Goal: Contribute content: Contribute content

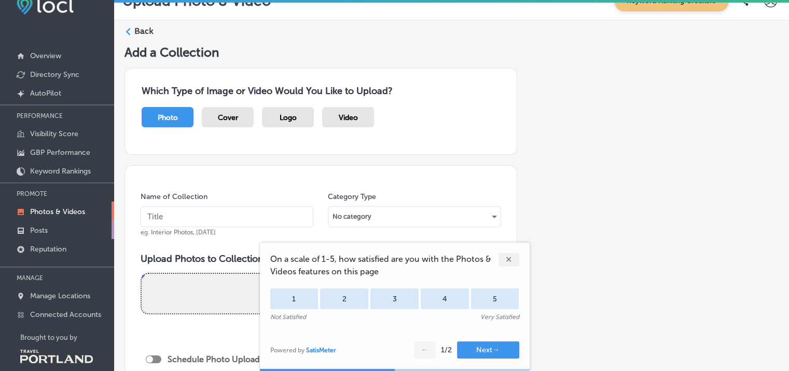
click at [32, 226] on p "Posts" at bounding box center [39, 230] width 18 height 9
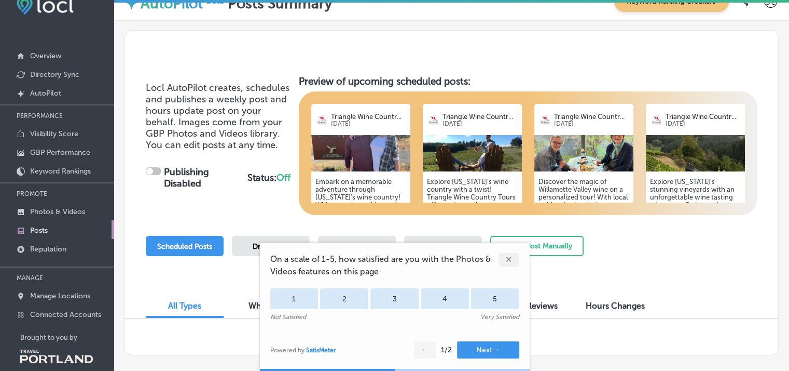
click at [507, 260] on div "✕" at bounding box center [509, 259] width 21 height 13
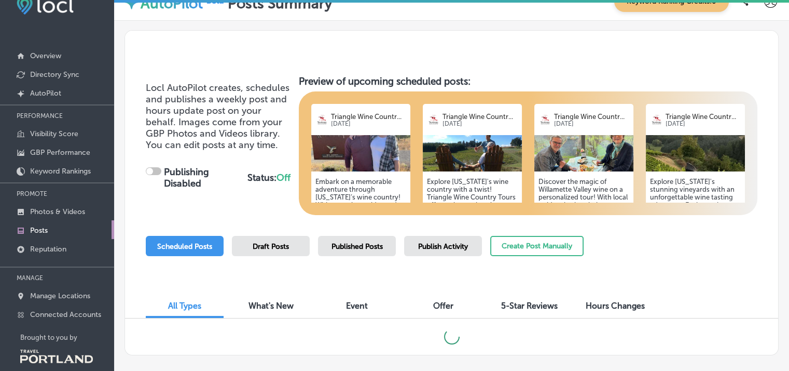
checkbox input "true"
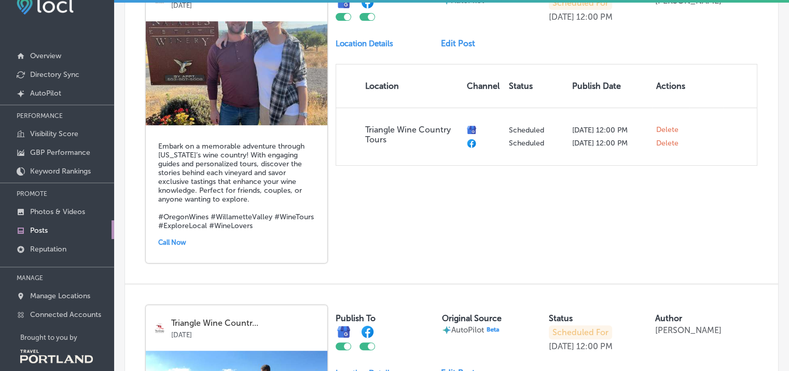
scroll to position [245, 0]
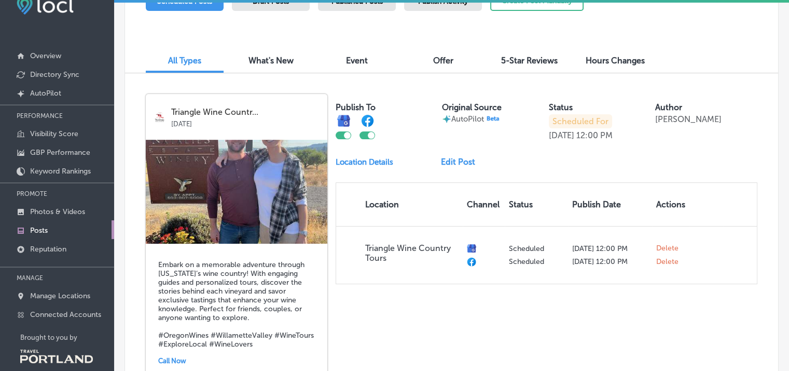
click at [456, 160] on link "Edit Post" at bounding box center [462, 162] width 43 height 10
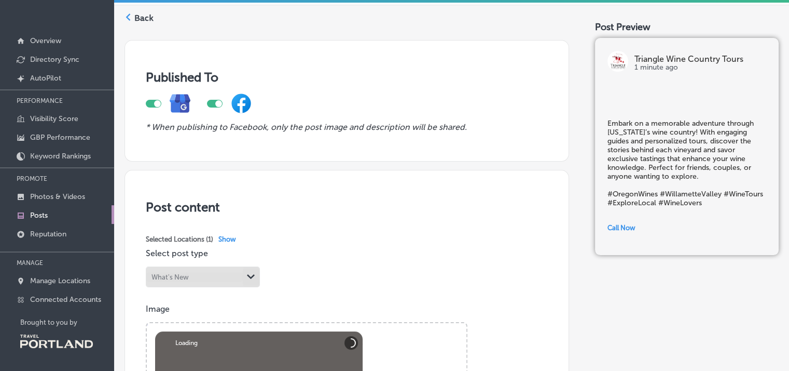
scroll to position [25, 0]
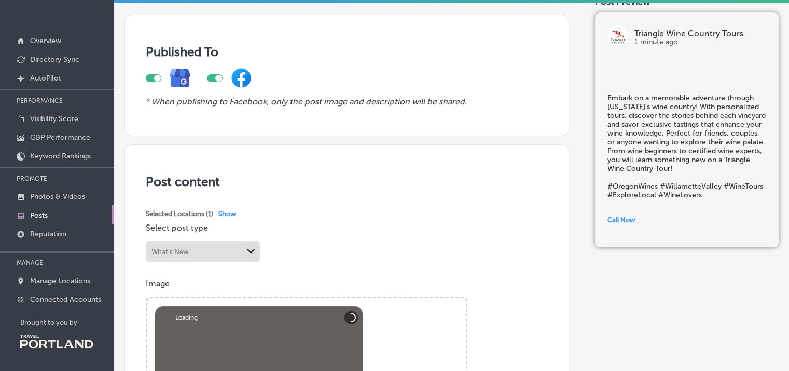
type textarea "Embark on a memorable adventure through [US_STATE]’s wine country! With persona…"
click at [320, 306] on div "Abort Retry Remove Upload Cancel Retry Remove 175269031250c7d96f-79bb-4547-895a…" at bounding box center [259, 378] width 208 height 145
click at [346, 310] on button "Abort" at bounding box center [351, 316] width 13 height 13
click at [241, 306] on div "Abort Retry Remove Upload Cancel Retry Remove 175269031250c7d96f-79bb-4547-895a…" at bounding box center [259, 378] width 208 height 145
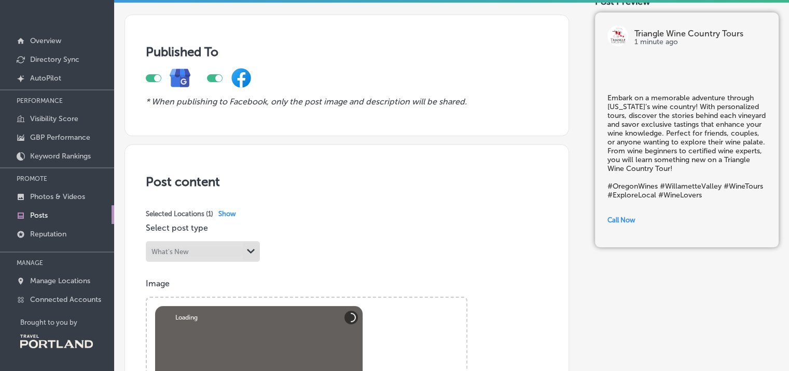
click at [249, 306] on div "Abort Retry Remove Upload Cancel Retry Remove 175269031250c7d96f-79bb-4547-895a…" at bounding box center [259, 378] width 208 height 145
click at [245, 306] on div "Abort Retry Remove Upload Cancel Retry Remove 175269031250c7d96f-79bb-4547-895a…" at bounding box center [259, 378] width 208 height 145
click at [250, 306] on div "Abort Retry Remove Upload Cancel Retry Remove 175269031250c7d96f-79bb-4547-895a…" at bounding box center [259, 378] width 208 height 145
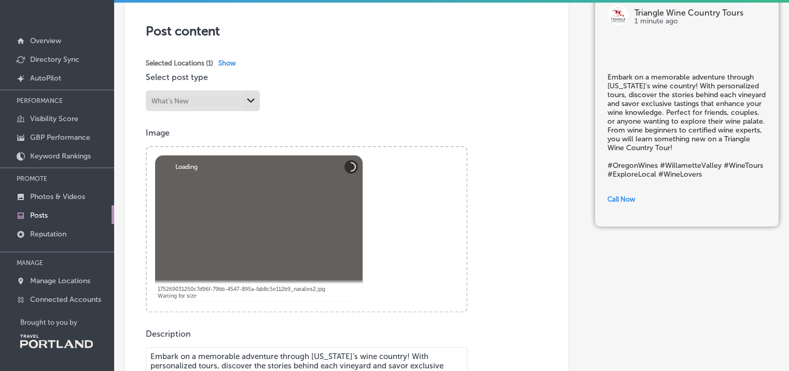
scroll to position [253, 0]
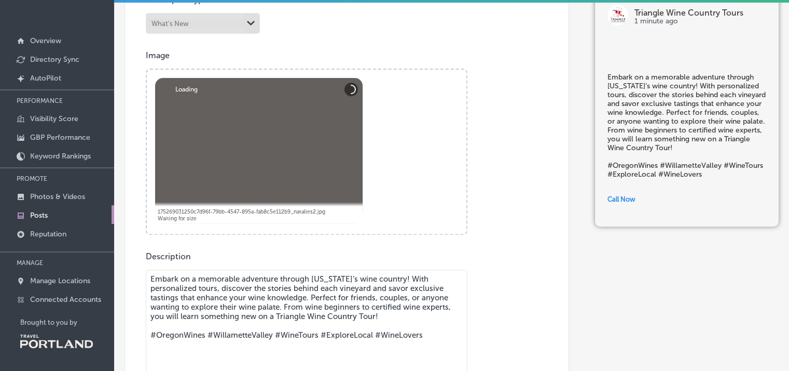
paste input "[URL][DOMAIN_NAME]"
type input "[URL][DOMAIN_NAME]"
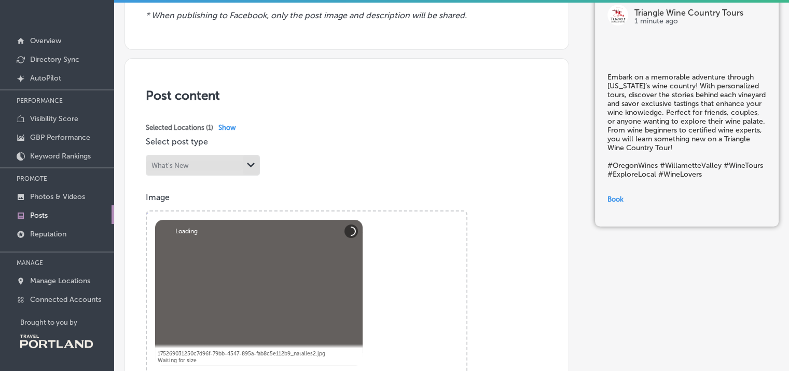
scroll to position [0, 0]
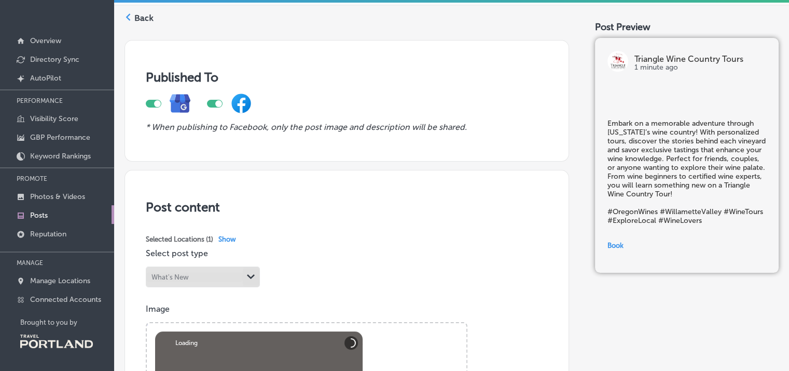
click at [348, 336] on button "Abort" at bounding box center [351, 342] width 13 height 13
click at [157, 304] on p "Image" at bounding box center [347, 309] width 402 height 10
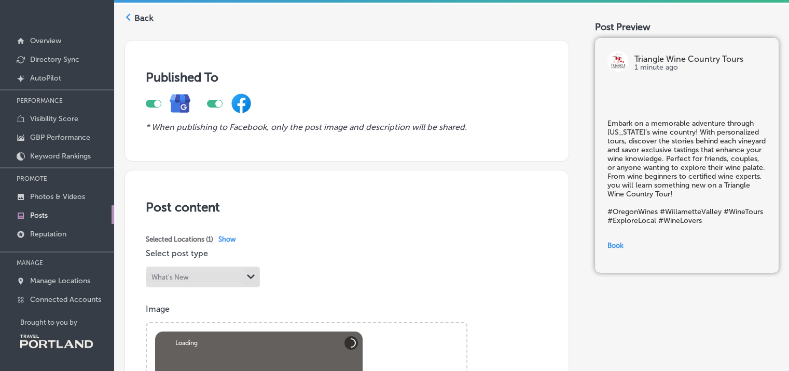
drag, startPoint x: 424, startPoint y: 301, endPoint x: 125, endPoint y: 266, distance: 300.9
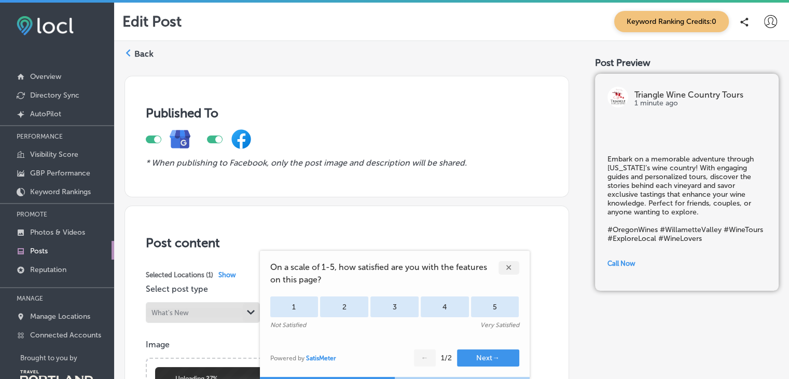
click at [501, 268] on div "✕" at bounding box center [509, 267] width 21 height 13
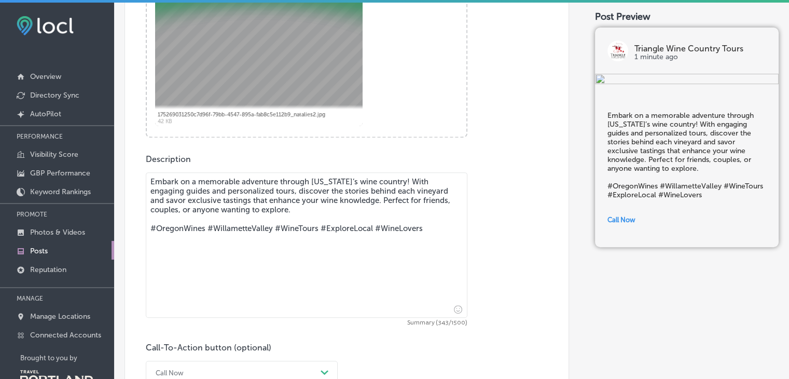
scroll to position [387, 0]
drag, startPoint x: 267, startPoint y: 212, endPoint x: 156, endPoint y: 177, distance: 116.9
click at [156, 177] on textarea "Embark on a memorable adventure through [US_STATE]’s wine country! With engagin…" at bounding box center [307, 244] width 322 height 145
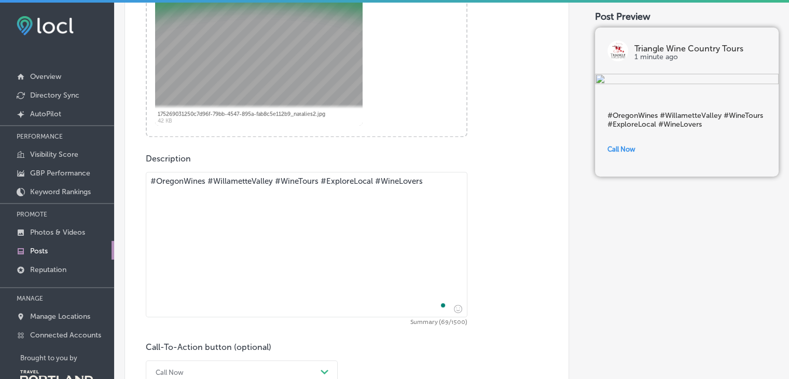
paste textarea "Embark on a memorable adventure through [US_STATE]’s wine country! With persona…"
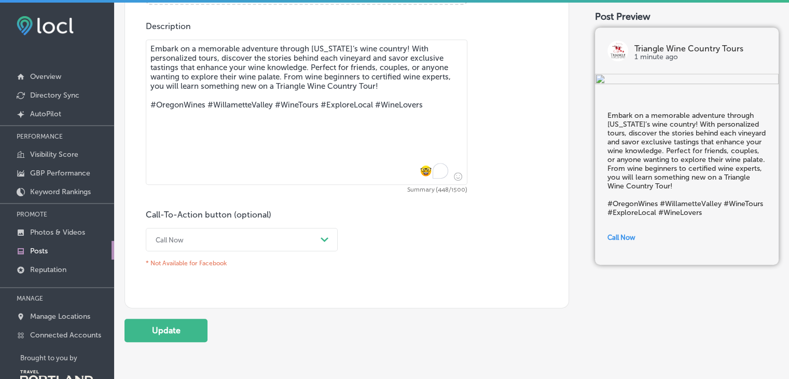
scroll to position [520, 0]
type textarea "Embark on a memorable adventure through [US_STATE]’s wine country! With persona…"
click at [321, 239] on div "Path Created with Sketch." at bounding box center [325, 239] width 17 height 17
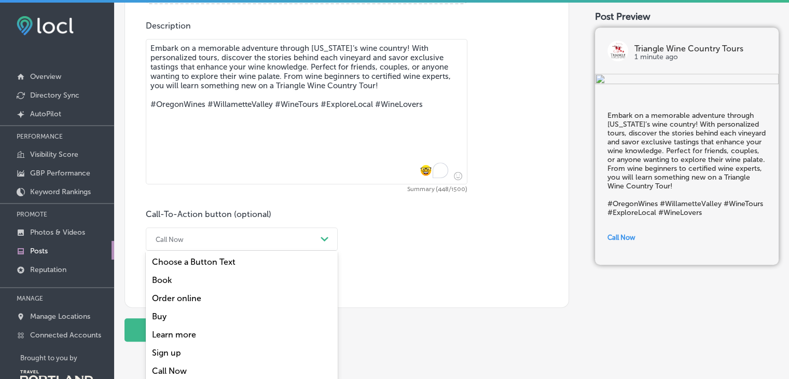
scroll to position [527, 0]
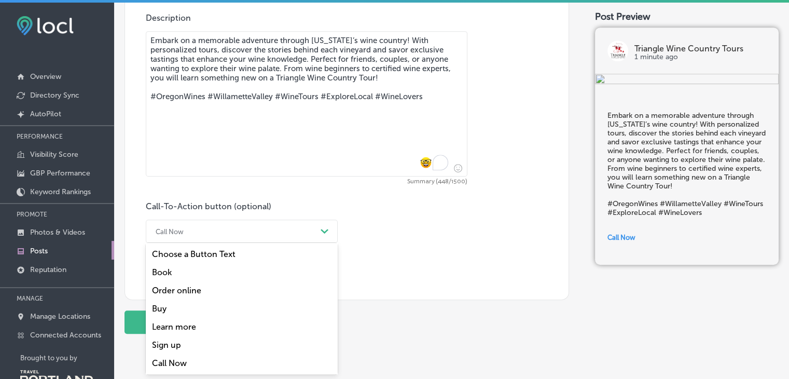
click at [188, 272] on div "Book" at bounding box center [242, 272] width 192 height 18
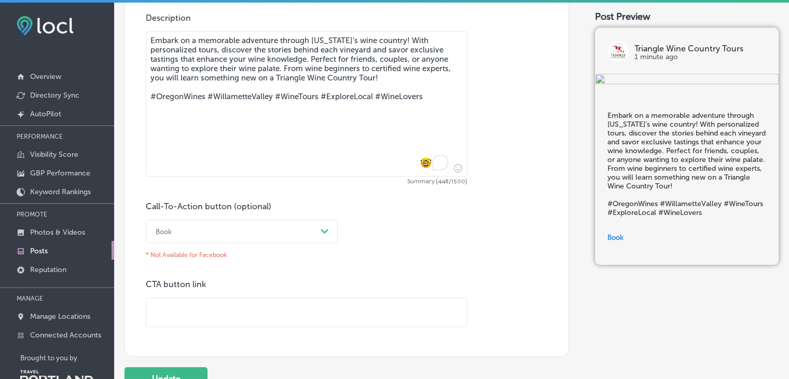
click at [187, 315] on input "text" at bounding box center [306, 312] width 321 height 29
paste input "[URL][DOMAIN_NAME]"
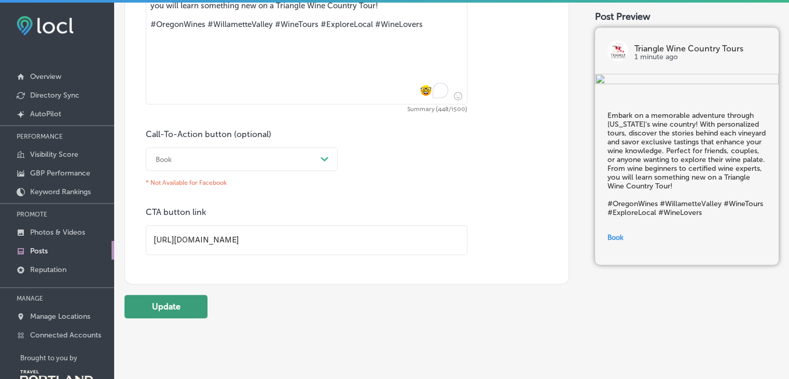
type input "[URL][DOMAIN_NAME]"
click at [162, 302] on button "Update" at bounding box center [166, 306] width 83 height 23
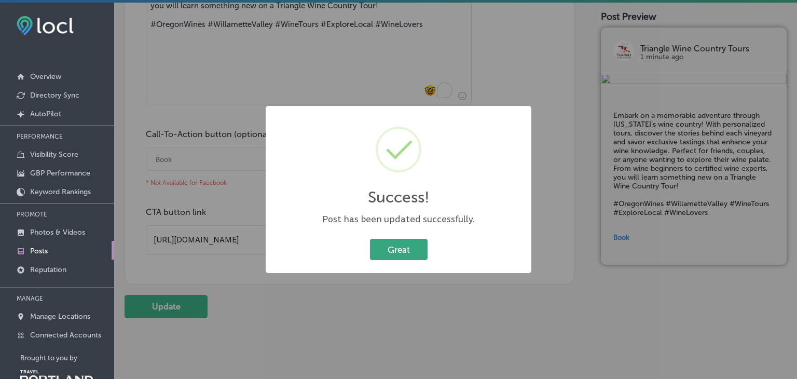
click at [385, 249] on button "Great" at bounding box center [399, 249] width 58 height 21
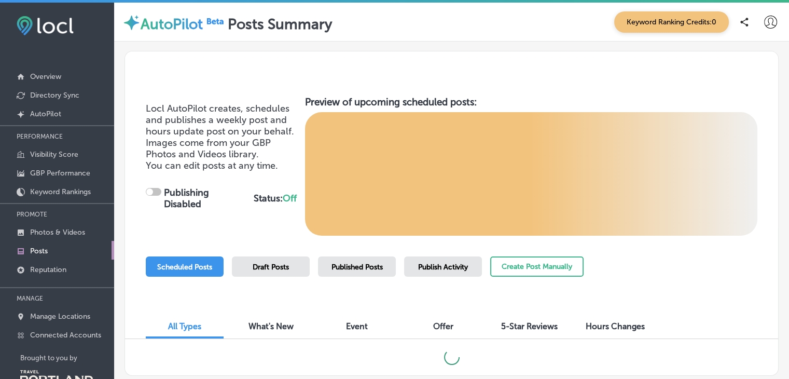
checkbox input "true"
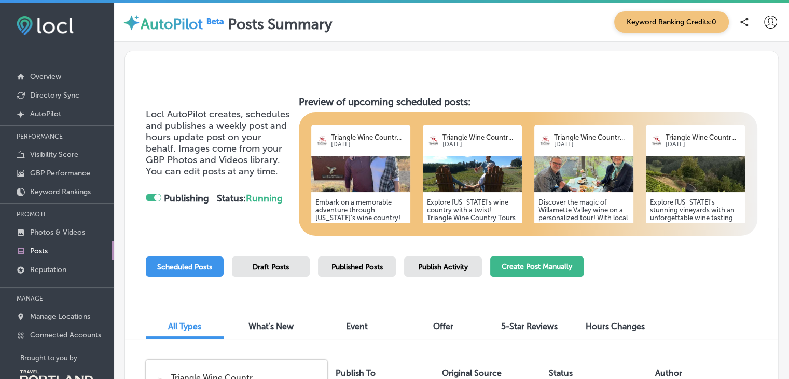
click at [524, 262] on button "Create Post Manually" at bounding box center [536, 266] width 93 height 20
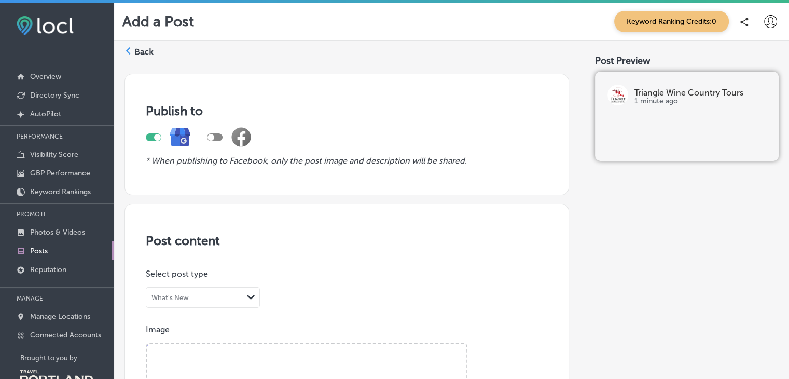
click at [249, 297] on polygon at bounding box center [251, 297] width 8 height 5
click at [179, 334] on div "Event" at bounding box center [202, 337] width 113 height 18
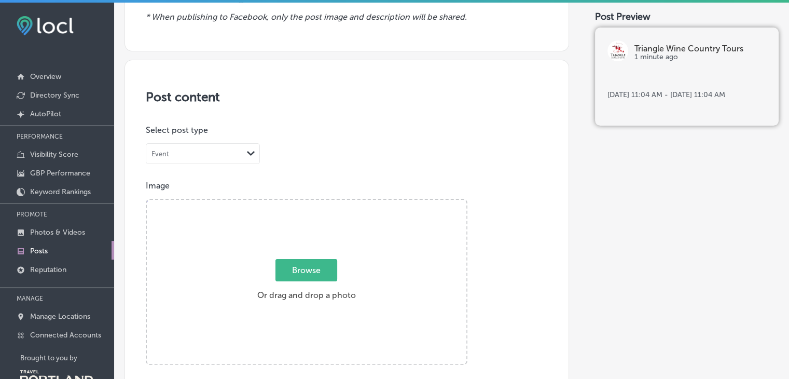
click at [294, 272] on span "Browse" at bounding box center [307, 270] width 62 height 22
click at [294, 203] on input "Browse Or drag and drop a photo" at bounding box center [307, 201] width 320 height 3
type input "C:\fakepath\GW1.jpg"
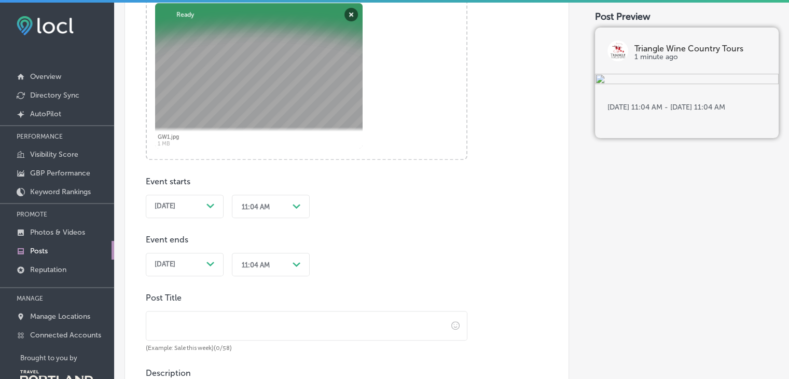
scroll to position [377, 0]
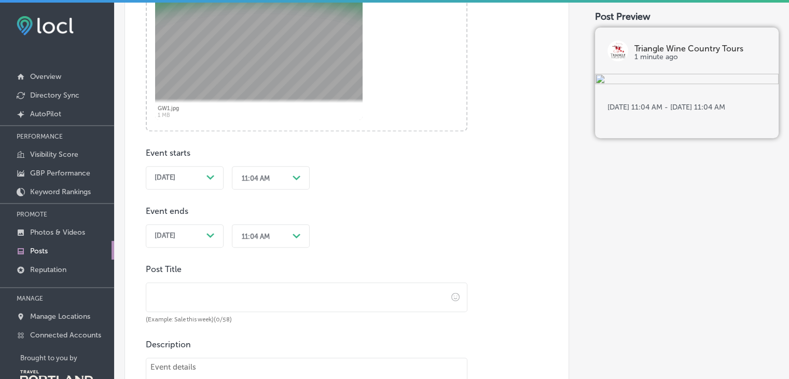
click at [214, 175] on icon "Path Created with Sketch." at bounding box center [211, 177] width 8 height 5
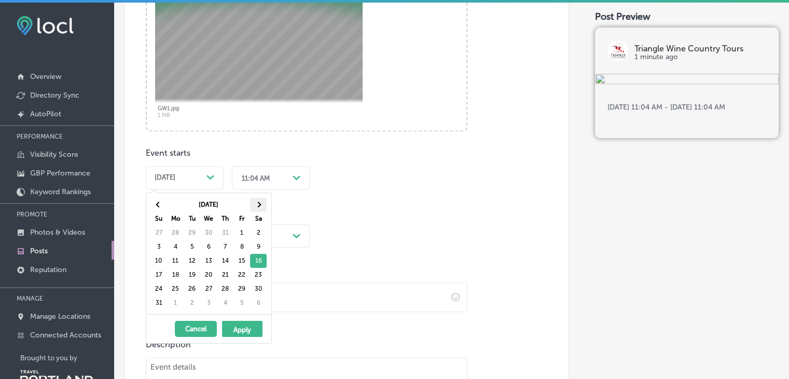
click at [255, 205] on th at bounding box center [258, 205] width 17 height 14
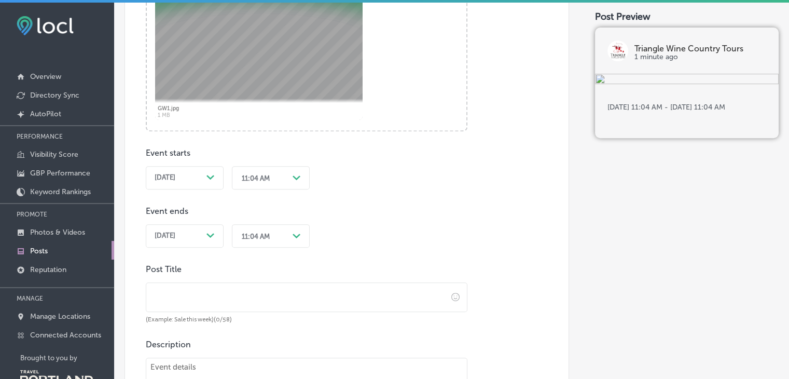
click at [295, 175] on icon "Path Created with Sketch." at bounding box center [297, 177] width 8 height 5
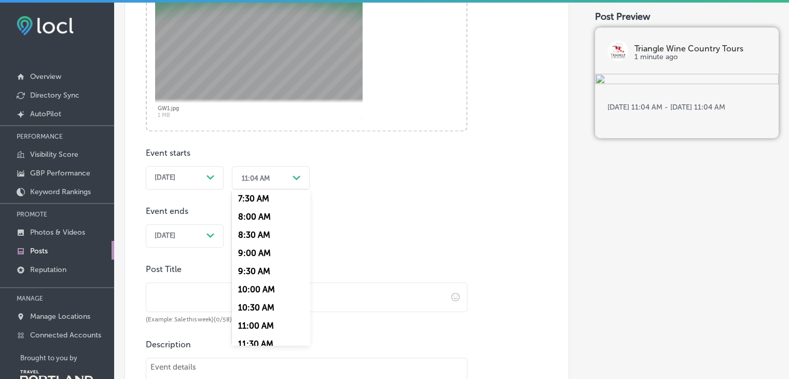
scroll to position [280, 0]
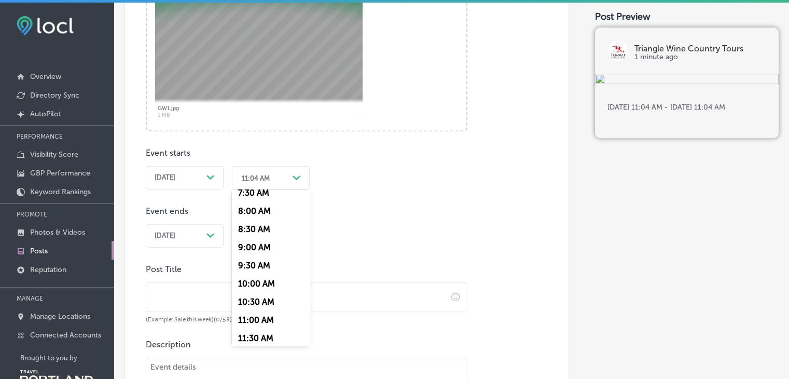
click at [263, 284] on div "10:00 AM" at bounding box center [271, 284] width 78 height 18
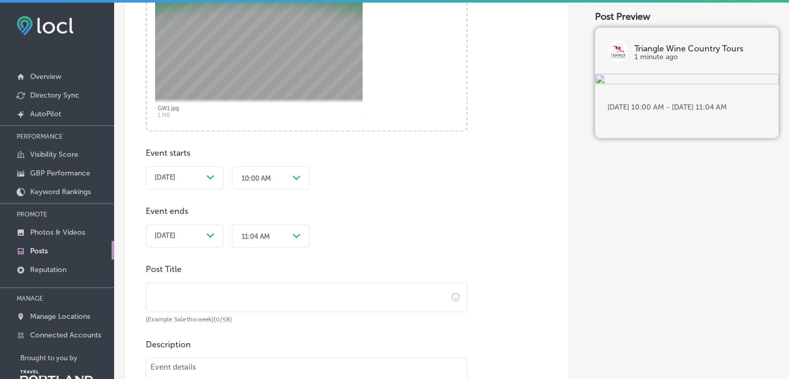
click at [208, 231] on div "Path Created with Sketch." at bounding box center [211, 235] width 8 height 8
click at [297, 231] on div "11:04 AM Path Created with Sketch." at bounding box center [271, 234] width 78 height 28
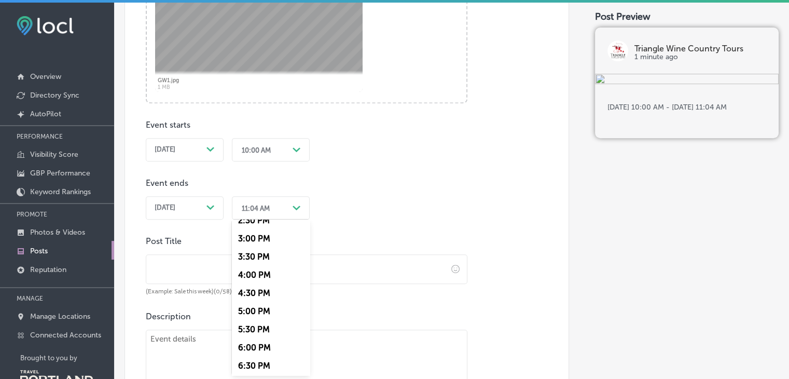
scroll to position [561, 0]
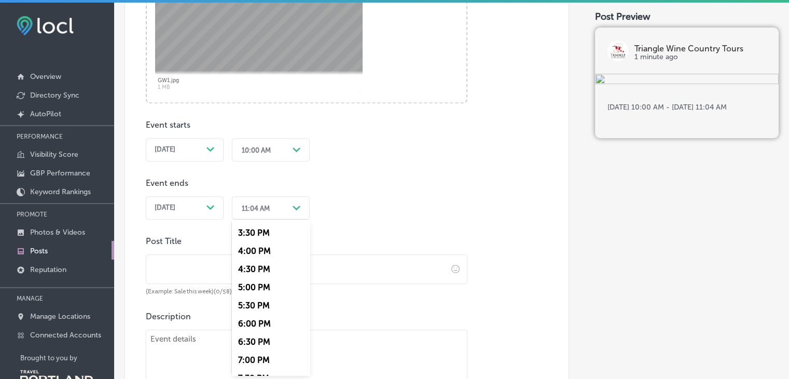
click at [260, 328] on div "6:00 PM" at bounding box center [271, 324] width 78 height 18
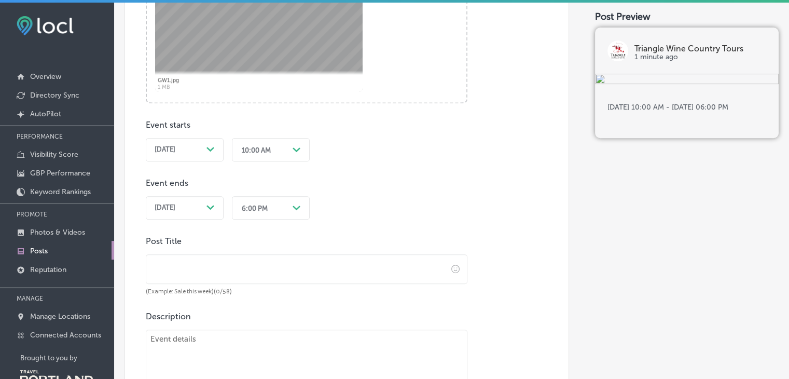
click at [183, 263] on input "text" at bounding box center [296, 269] width 301 height 29
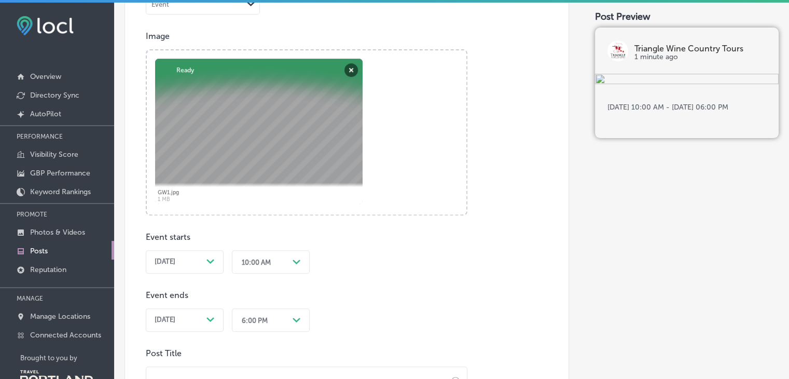
scroll to position [292, 0]
drag, startPoint x: 247, startPoint y: 113, endPoint x: 251, endPoint y: 167, distance: 54.7
click at [251, 167] on div at bounding box center [259, 132] width 208 height 145
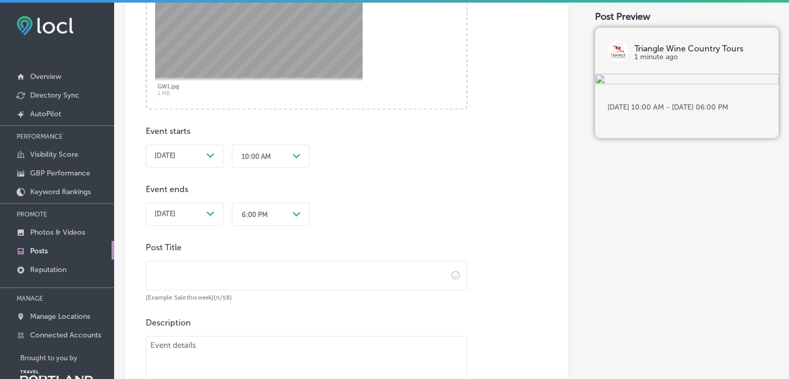
scroll to position [402, 0]
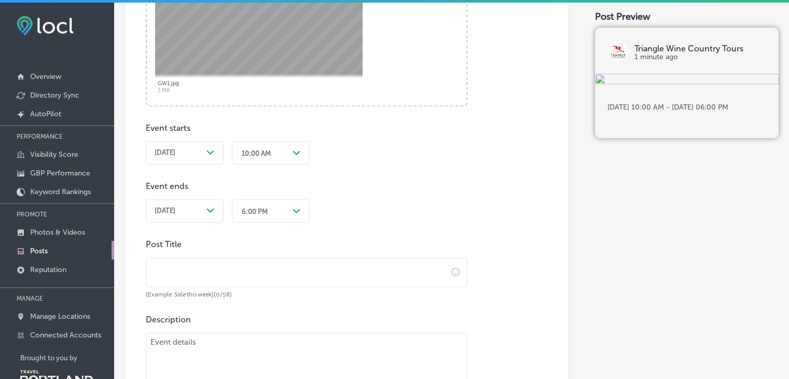
click at [238, 268] on input "text" at bounding box center [296, 272] width 301 height 29
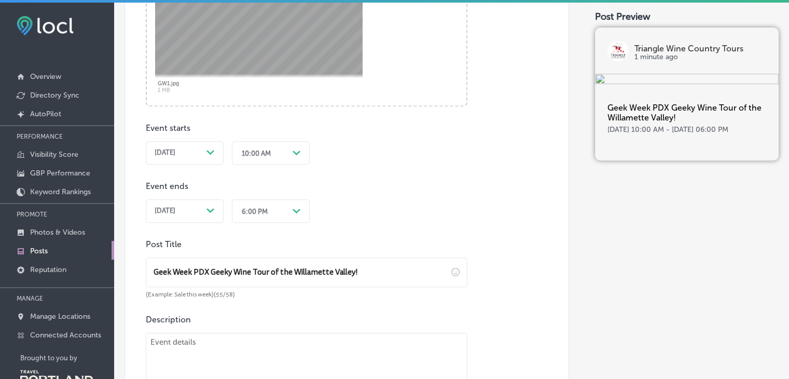
type input "Geek Week PDX Geeky Wine Tour of the Willamette Valley!"
paste textarea "[DATE], Eola Amity area 10:00am at [PERSON_NAME] for a vineyard walk and tastin…"
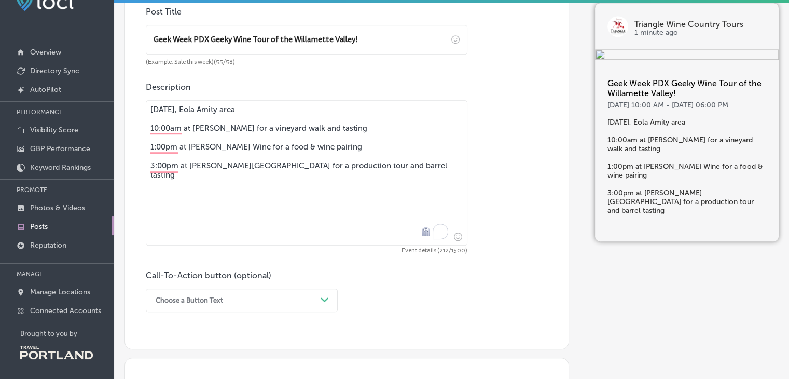
scroll to position [746, 0]
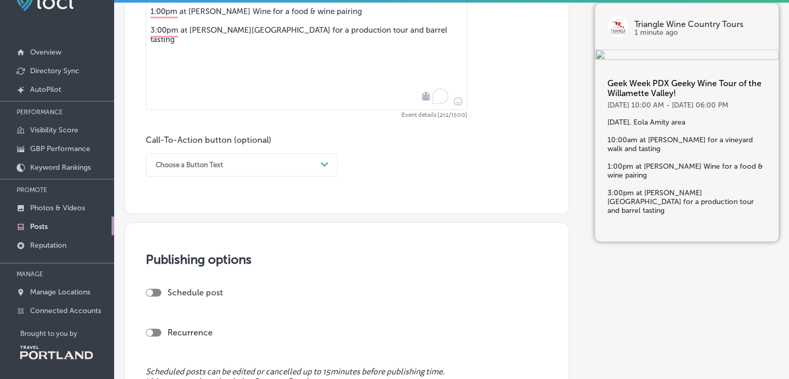
type textarea "[DATE], Eola Amity area 10:00am at [PERSON_NAME] for a vineyard walk and tastin…"
click at [292, 163] on div "Choose a Button Text" at bounding box center [234, 165] width 166 height 16
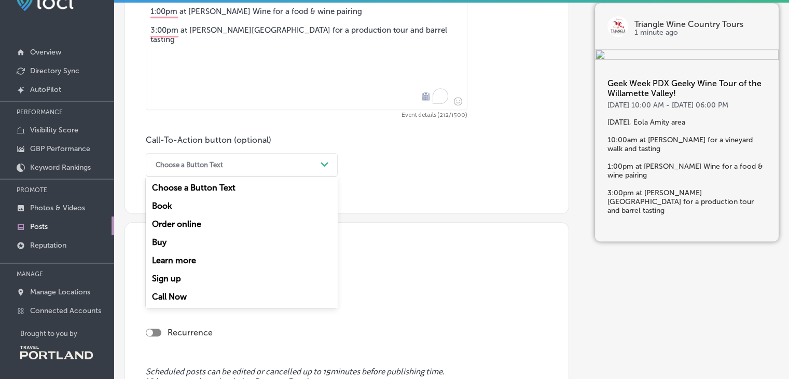
click at [174, 276] on div "Sign up" at bounding box center [242, 278] width 192 height 18
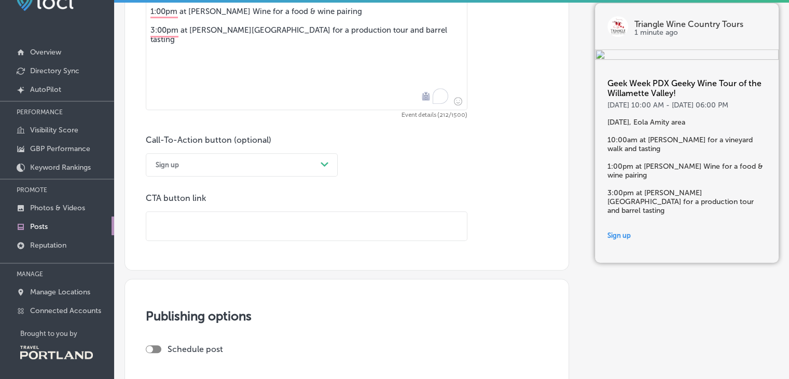
click at [321, 162] on icon "Path Created with Sketch." at bounding box center [325, 164] width 8 height 5
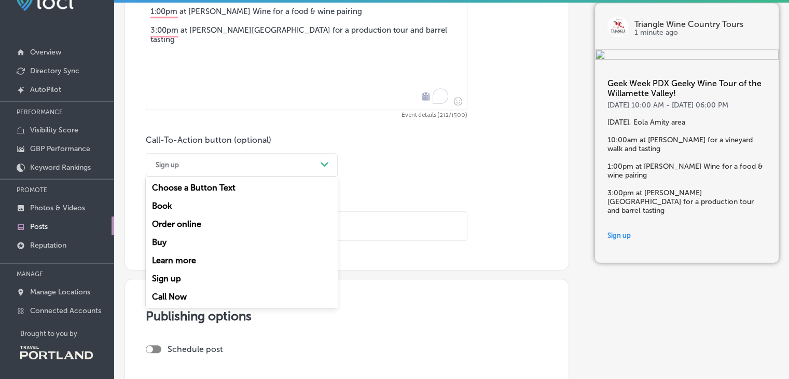
click at [169, 207] on div "Book" at bounding box center [242, 206] width 192 height 18
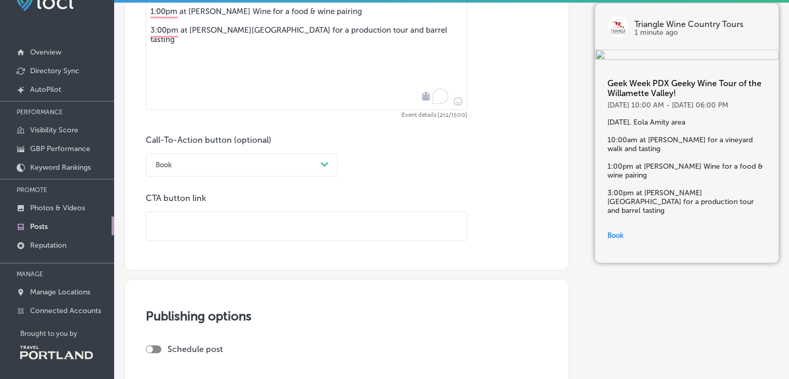
click at [201, 231] on input "text" at bounding box center [306, 226] width 321 height 29
paste input "[URL][DOMAIN_NAME]"
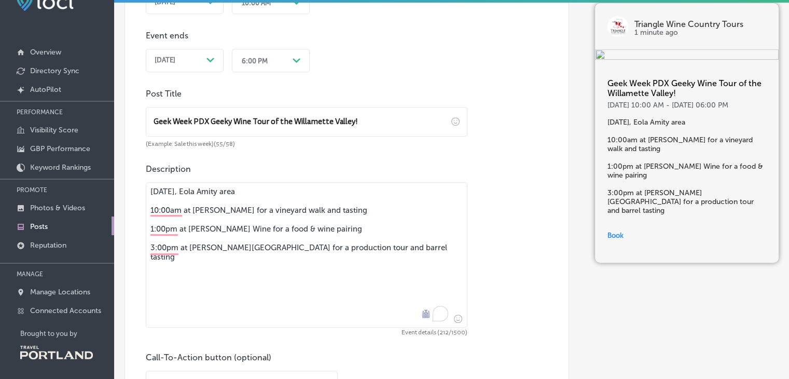
scroll to position [511, 0]
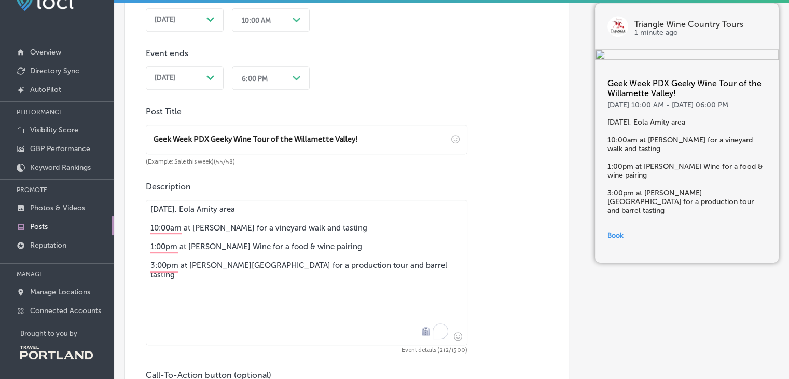
type input "[URL][DOMAIN_NAME]"
click at [173, 281] on textarea "[DATE], Eola Amity area 10:00am at [PERSON_NAME] for a vineyard walk and tastin…" at bounding box center [307, 272] width 322 height 145
click at [402, 265] on textarea "[DATE], Eola Amity area 10:00am at [PERSON_NAME] for a vineyard walk and tastin…" at bounding box center [307, 272] width 322 height 145
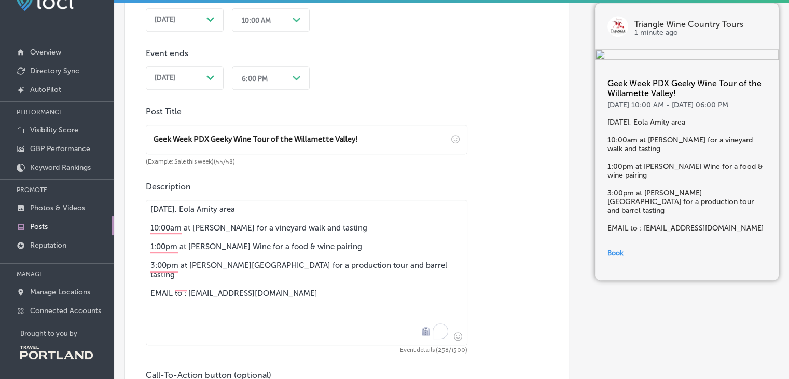
click at [301, 285] on textarea "[DATE], Eola Amity area 10:00am at [PERSON_NAME] for a vineyard walk and tastin…" at bounding box center [307, 272] width 322 height 145
click at [336, 290] on textarea "[DATE], Eola Amity area 10:00am at [PERSON_NAME] for a vineyard walk and tastin…" at bounding box center [307, 272] width 322 height 145
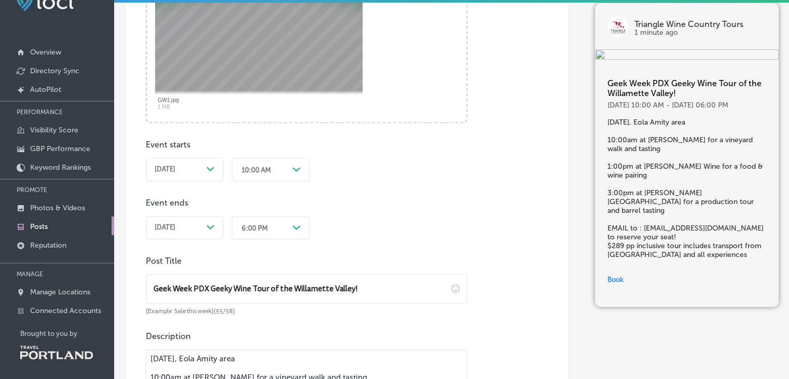
scroll to position [574, 0]
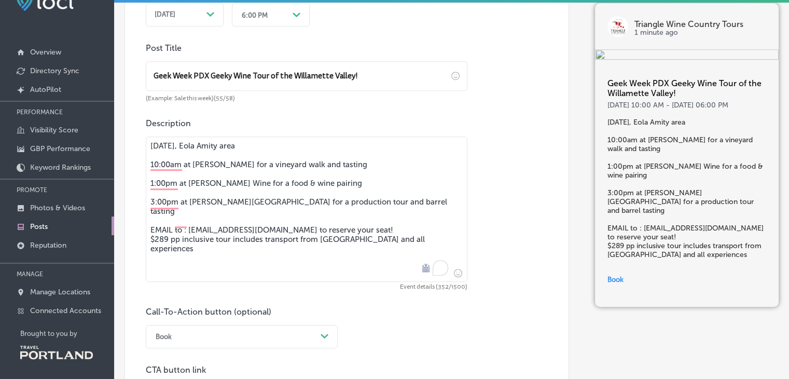
drag, startPoint x: 428, startPoint y: 231, endPoint x: 138, endPoint y: 217, distance: 290.0
click at [138, 217] on div "Post content Select location(s) Select post type Event Path Created with Sketch…" at bounding box center [347, 23] width 445 height 837
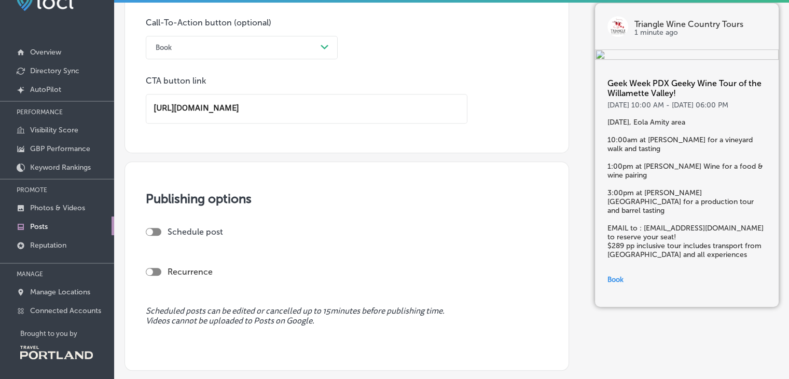
scroll to position [963, 0]
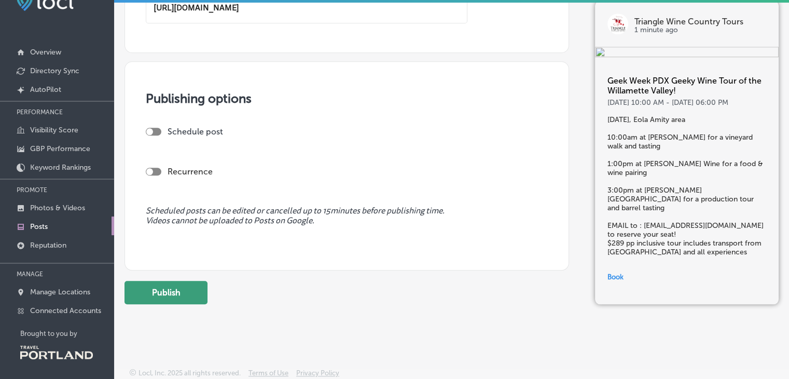
type textarea "[DATE], Eola Amity area 10:00am at [PERSON_NAME] for a vineyard walk and tastin…"
click at [159, 287] on button "Publish" at bounding box center [166, 292] width 83 height 23
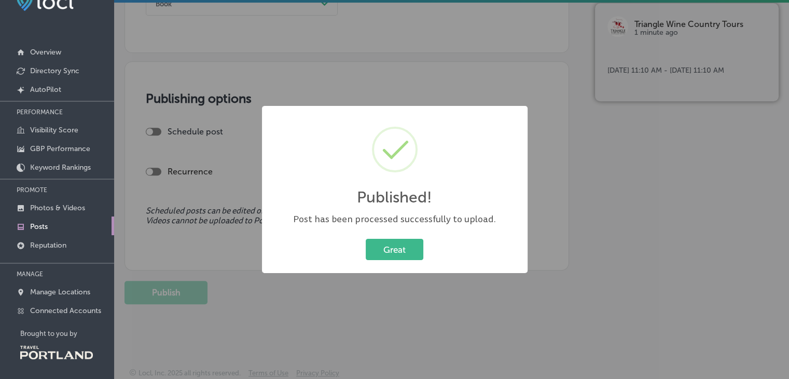
scroll to position [907, 0]
click at [390, 253] on button "Great" at bounding box center [395, 249] width 58 height 21
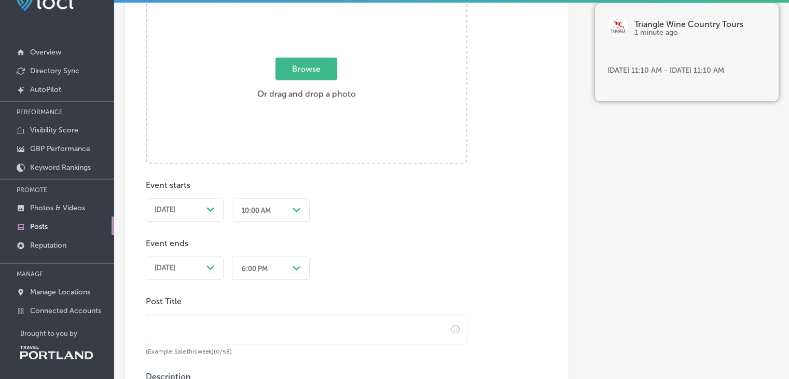
scroll to position [404, 0]
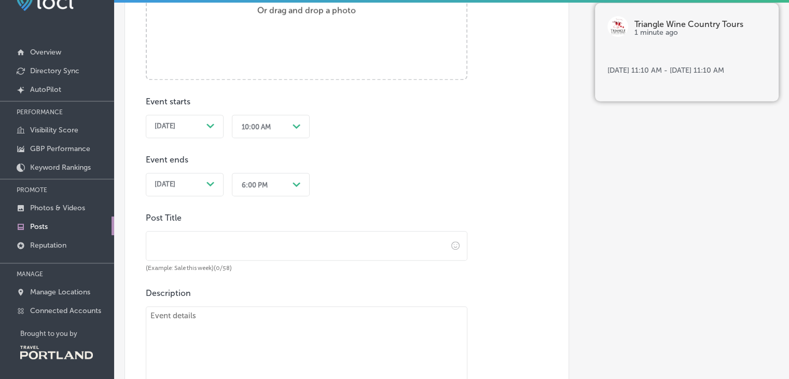
click at [175, 342] on textarea "To enrich screen reader interactions, please activate Accessibility in Grammarl…" at bounding box center [307, 378] width 322 height 145
paste textarea "EMAIL to : [EMAIL_ADDRESS][DOMAIN_NAME] to reserve your seat! $289 pp inclusive…"
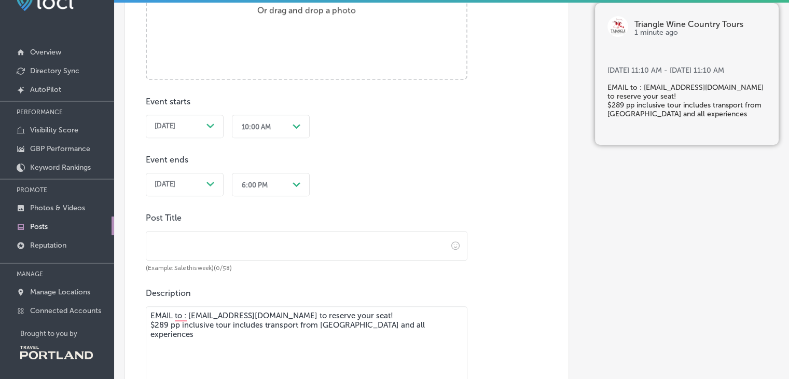
click at [148, 310] on textarea "EMAIL to : [EMAIL_ADDRESS][DOMAIN_NAME] to reserve your seat! $289 pp inclusive…" at bounding box center [307, 378] width 322 height 145
type textarea "EMAIL to : [EMAIL_ADDRESS][DOMAIN_NAME] to reserve your seat! $289 pp inclusive…"
click at [210, 122] on div "Path Created with Sketch." at bounding box center [211, 126] width 8 height 8
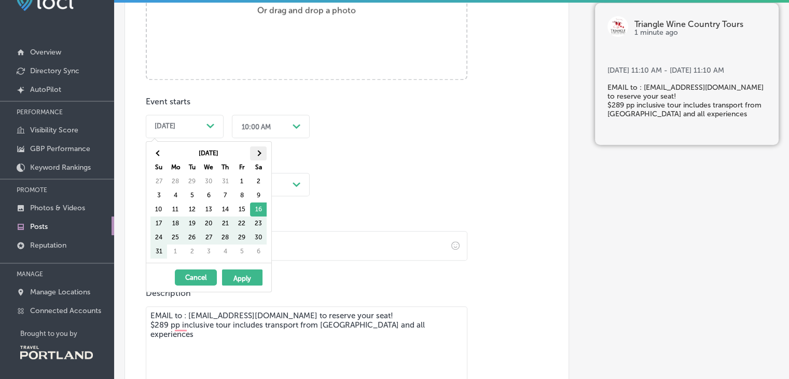
click at [262, 153] on th at bounding box center [258, 153] width 17 height 14
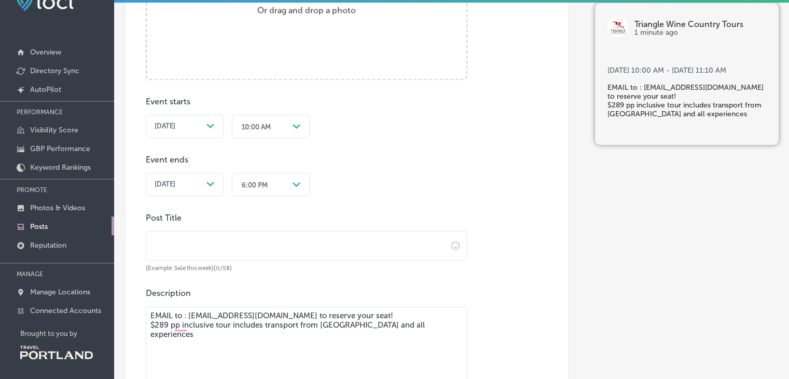
click at [202, 187] on div "[DATE] Path Created with Sketch." at bounding box center [185, 184] width 60 height 8
click at [201, 243] on input "text" at bounding box center [296, 245] width 301 height 29
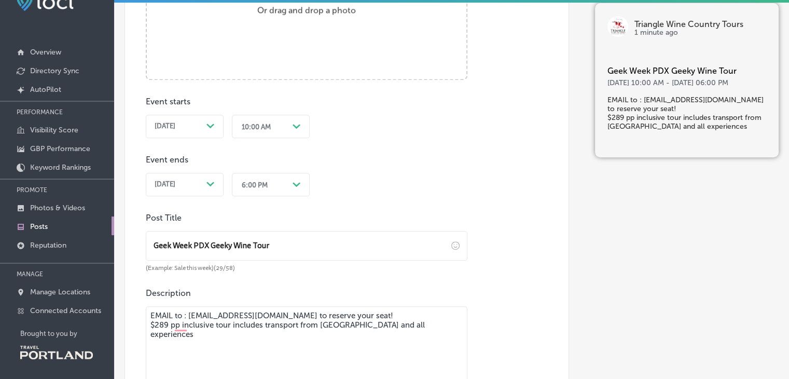
type input "Geek Week PDX Geeky Wine Tour"
click at [158, 312] on textarea "EMAIL to : [EMAIL_ADDRESS][DOMAIN_NAME] to reserve your seat! $289 pp inclusive…" at bounding box center [307, 378] width 322 height 145
paste textarea "UES, [DATE], [GEOGRAPHIC_DATA] and [GEOGRAPHIC_DATA]-[GEOGRAPHIC_DATA] area 10:…"
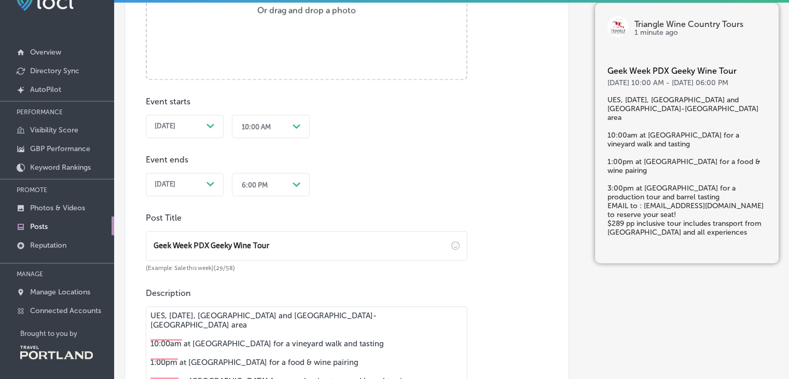
click at [151, 315] on textarea "UES, [DATE], [GEOGRAPHIC_DATA] and [GEOGRAPHIC_DATA]-[GEOGRAPHIC_DATA] area 10:…" at bounding box center [307, 378] width 322 height 145
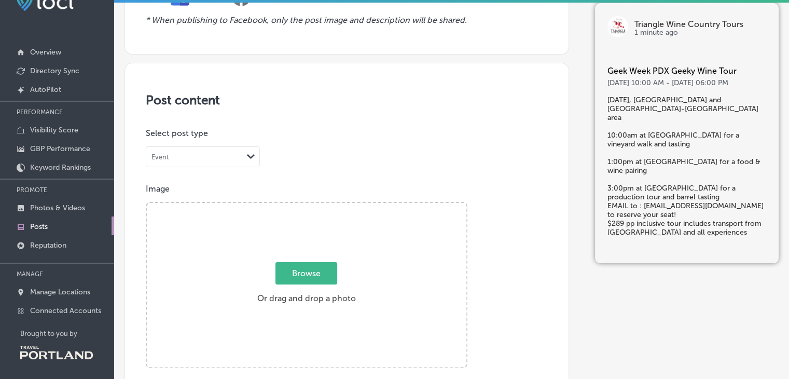
scroll to position [115, 0]
type textarea "[DATE], [GEOGRAPHIC_DATA] and [GEOGRAPHIC_DATA]-[GEOGRAPHIC_DATA] area 10:00am …"
click at [304, 277] on span "Browse" at bounding box center [307, 275] width 62 height 22
click at [304, 208] on input "Browse Or drag and drop a photo" at bounding box center [307, 206] width 320 height 3
type input "C:\fakepath\GW1.jpg"
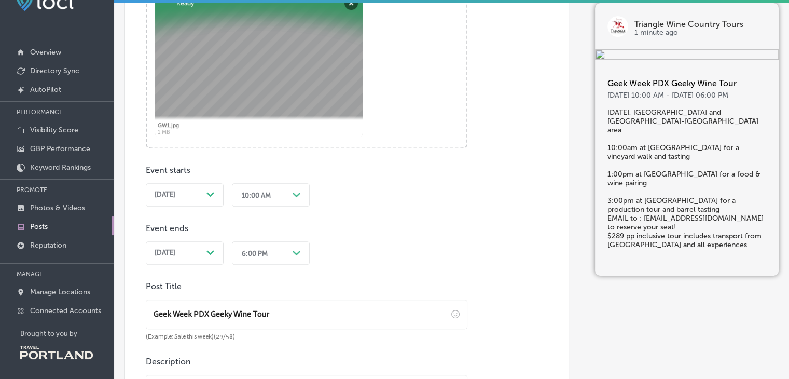
scroll to position [478, 0]
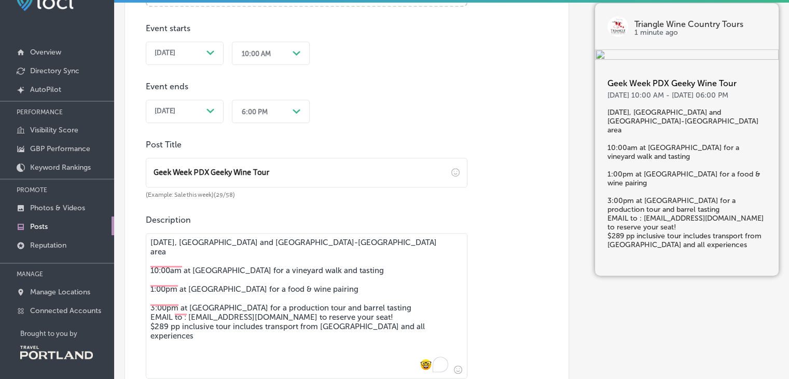
click at [412, 297] on textarea "[DATE], [GEOGRAPHIC_DATA] and [GEOGRAPHIC_DATA]-[GEOGRAPHIC_DATA] area 10:00am …" at bounding box center [307, 305] width 322 height 145
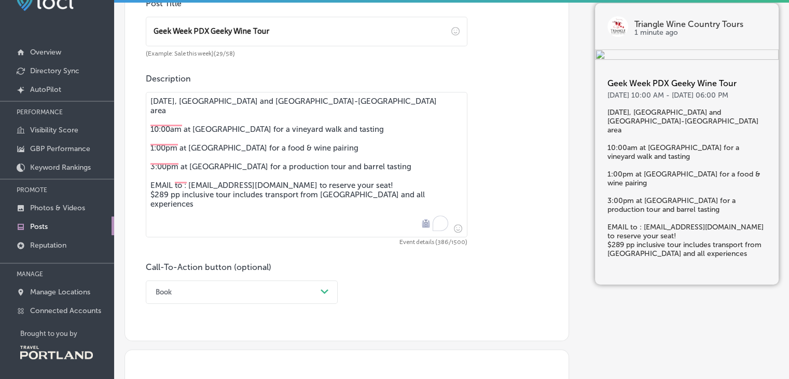
scroll to position [688, 0]
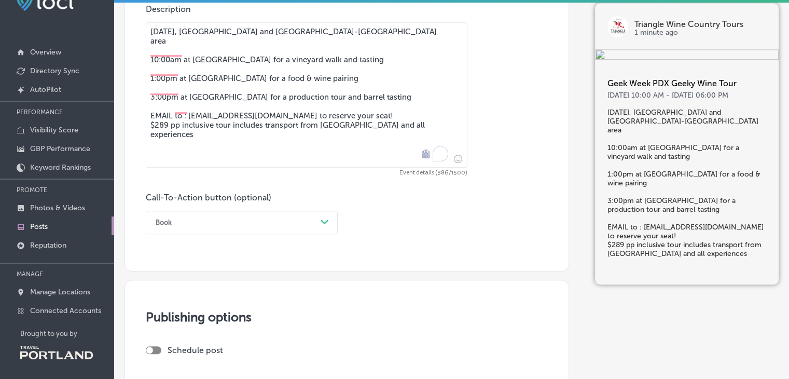
type textarea "[DATE], [GEOGRAPHIC_DATA] and [GEOGRAPHIC_DATA]-[GEOGRAPHIC_DATA] area 10:00am …"
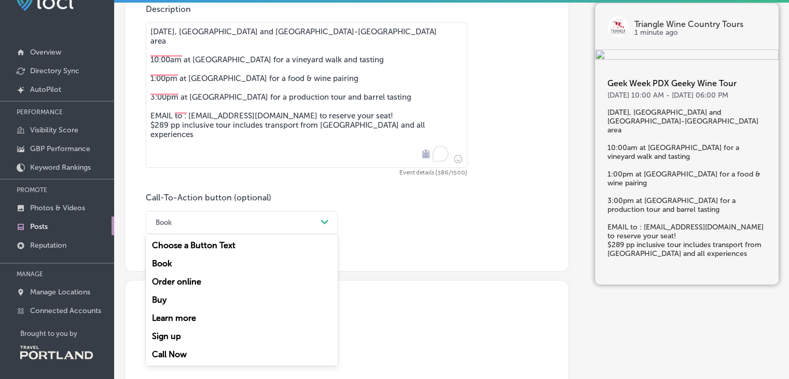
click at [282, 227] on div "Book" at bounding box center [234, 222] width 166 height 16
click at [193, 266] on div "Book" at bounding box center [242, 263] width 192 height 18
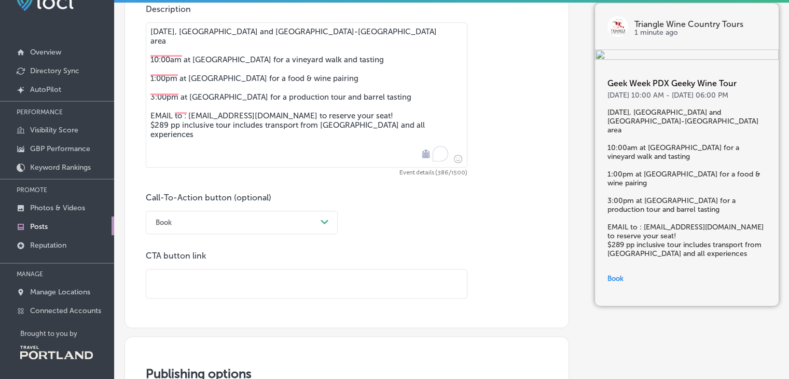
click at [187, 281] on input "text" at bounding box center [306, 283] width 321 height 29
paste input "[URL][DOMAIN_NAME]"
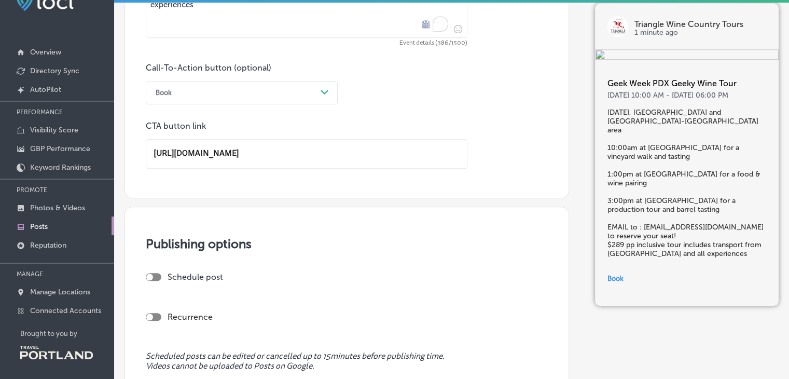
scroll to position [963, 0]
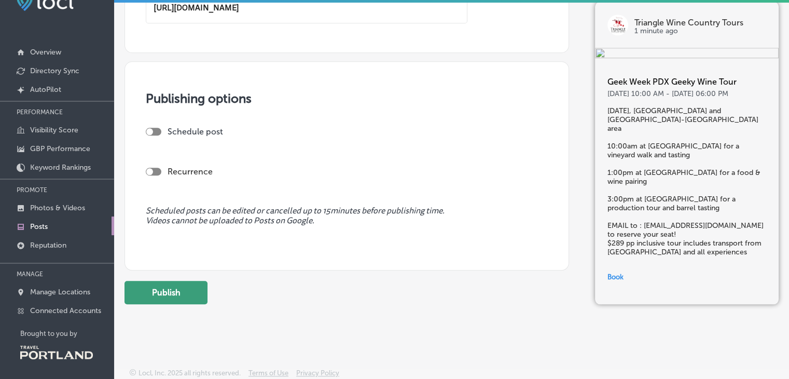
type input "[URL][DOMAIN_NAME]"
click at [149, 287] on button "Publish" at bounding box center [166, 292] width 83 height 23
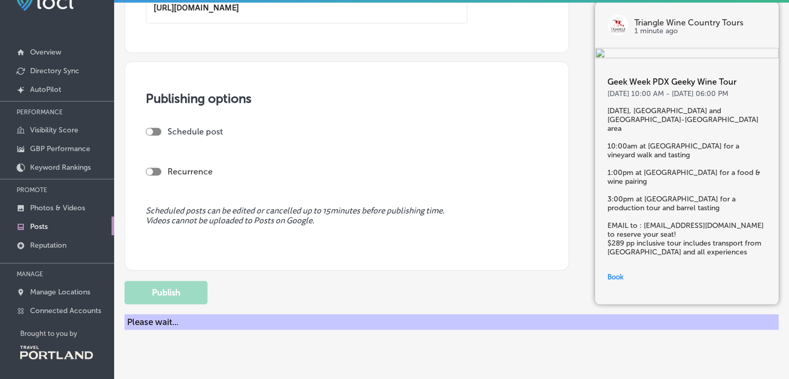
scroll to position [907, 0]
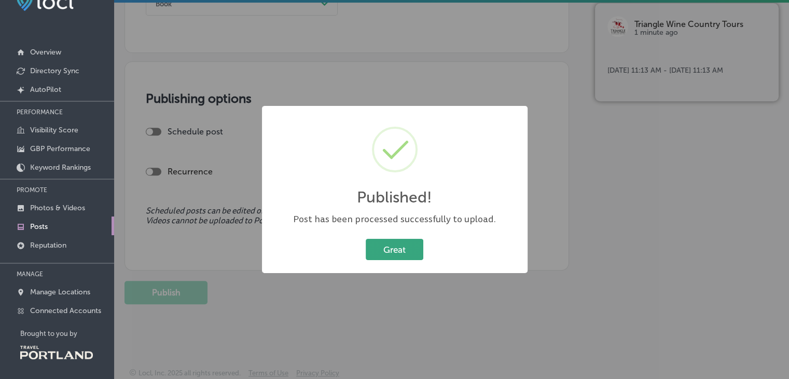
click at [394, 248] on button "Great" at bounding box center [395, 249] width 58 height 21
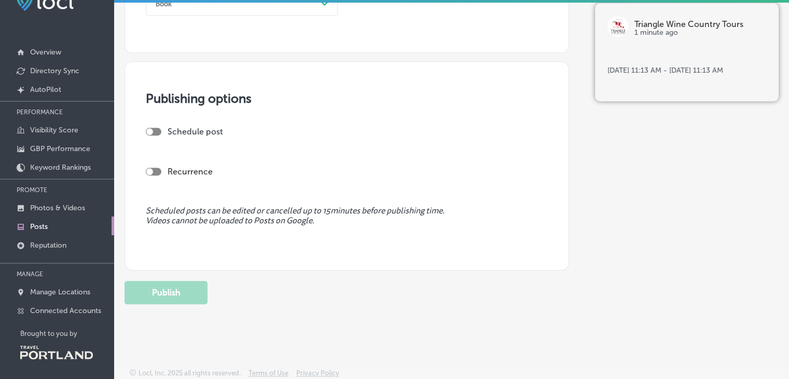
click at [42, 220] on link "Posts" at bounding box center [57, 225] width 114 height 19
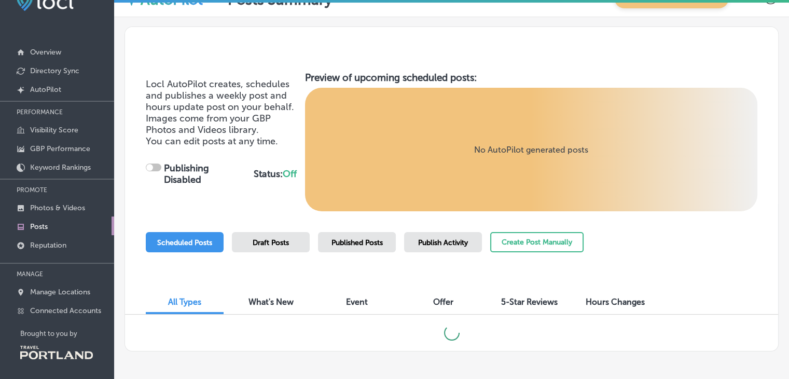
checkbox input "true"
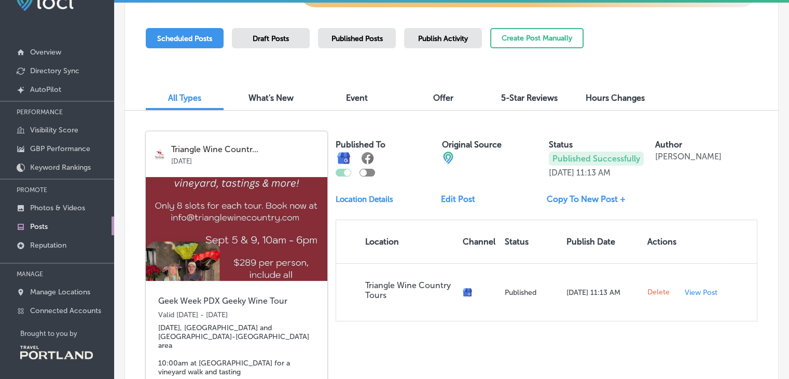
scroll to position [202, 0]
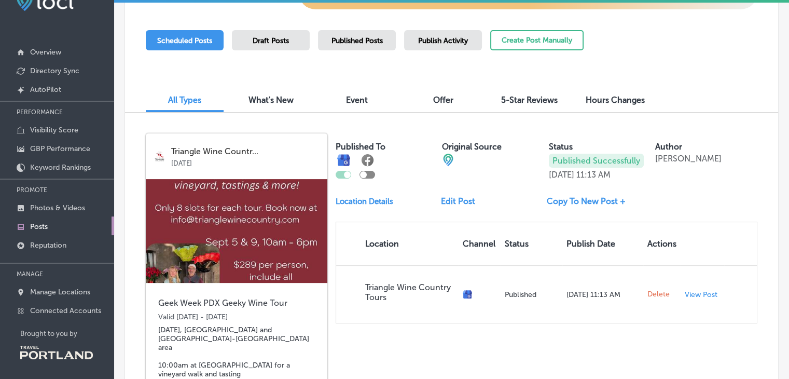
click at [345, 96] on div "Event" at bounding box center [357, 101] width 78 height 22
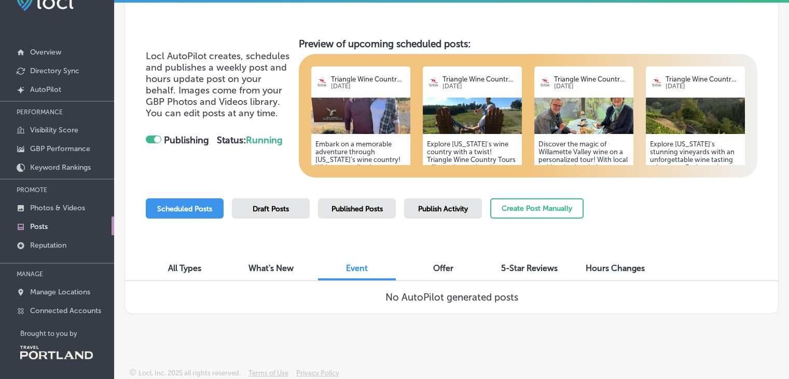
scroll to position [34, 0]
click at [175, 264] on span "All Types" at bounding box center [184, 268] width 33 height 10
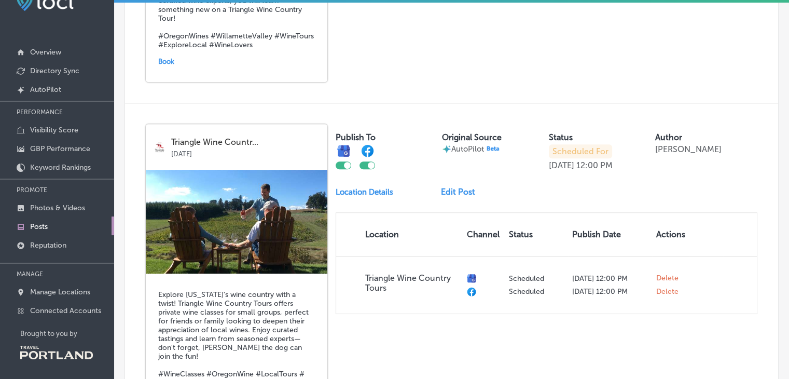
scroll to position [565, 0]
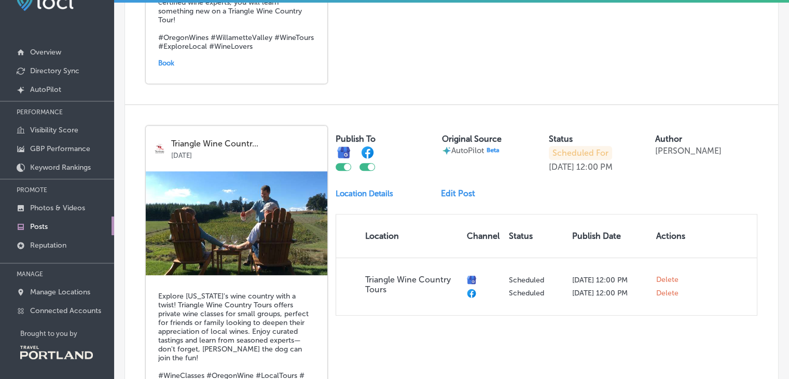
click at [455, 189] on link "Edit Post" at bounding box center [462, 193] width 43 height 10
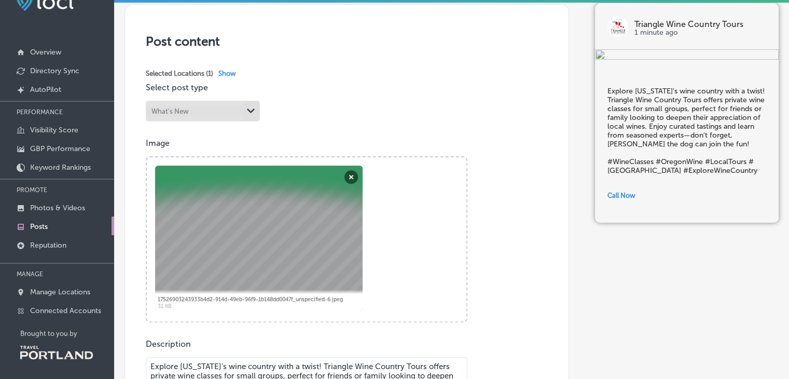
scroll to position [183, 0]
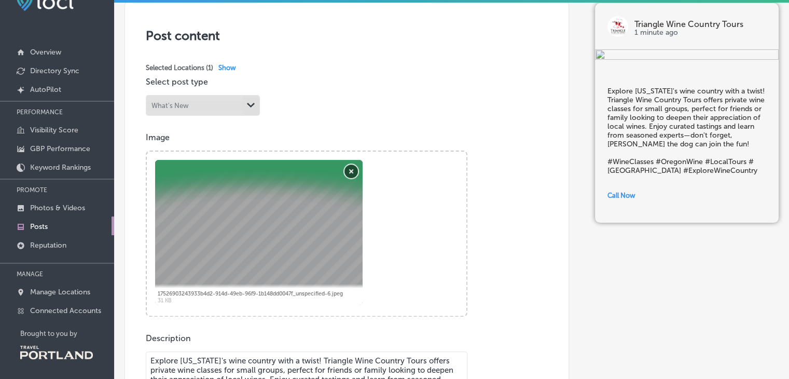
click at [354, 167] on button "Remove" at bounding box center [351, 171] width 13 height 13
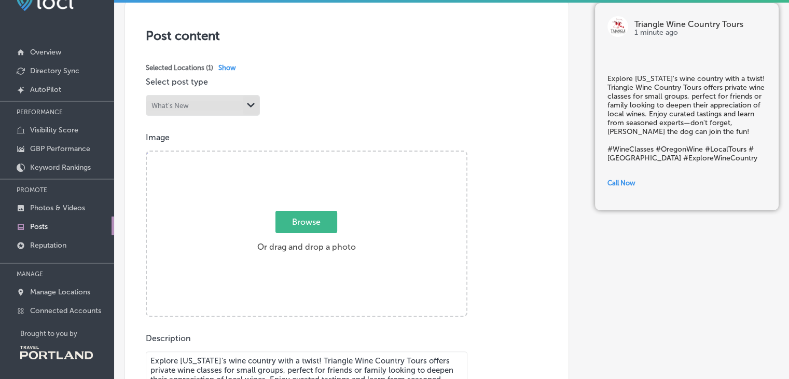
click at [307, 226] on span "Browse" at bounding box center [307, 222] width 62 height 22
click at [307, 155] on input "Browse Or drag and drop a photo" at bounding box center [307, 153] width 320 height 3
type input "C:\fakepath\originstorypart1.JPG"
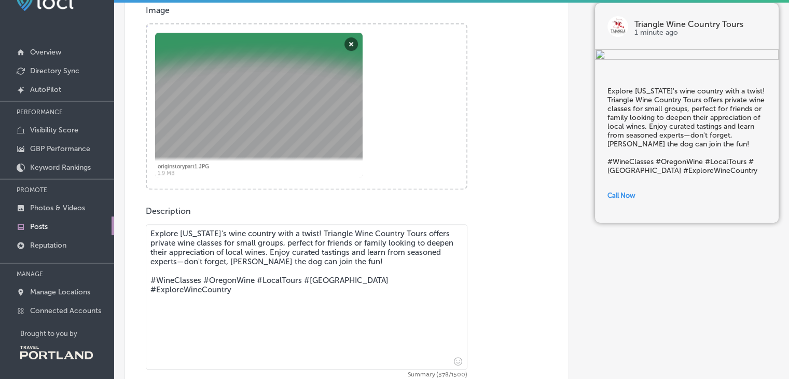
scroll to position [311, 0]
drag, startPoint x: 297, startPoint y: 250, endPoint x: 117, endPoint y: 244, distance: 179.7
click at [117, 244] on div "Back Published To * When publishing to Facebook, only the post image and descri…" at bounding box center [451, 129] width 675 height 846
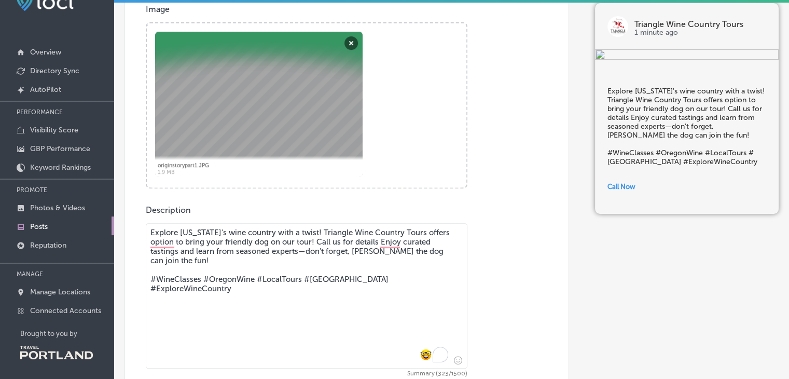
click at [440, 228] on textarea "Explore [US_STATE]'s wine country with a twist! Triangle Wine Country Tours off…" at bounding box center [307, 295] width 322 height 145
click at [349, 250] on textarea "Explore [US_STATE]'s wine country with a twist! Triangle Wine Country Tours off…" at bounding box center [307, 295] width 322 height 145
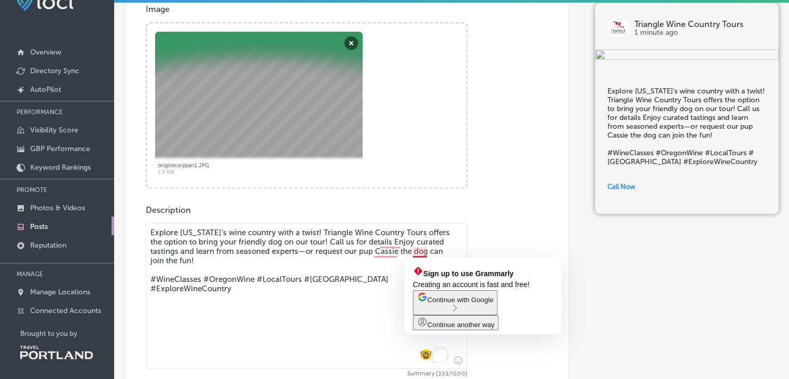
click at [426, 251] on textarea "Explore [US_STATE]'s wine country with a twist! Triangle Wine Country Tours off…" at bounding box center [307, 295] width 322 height 145
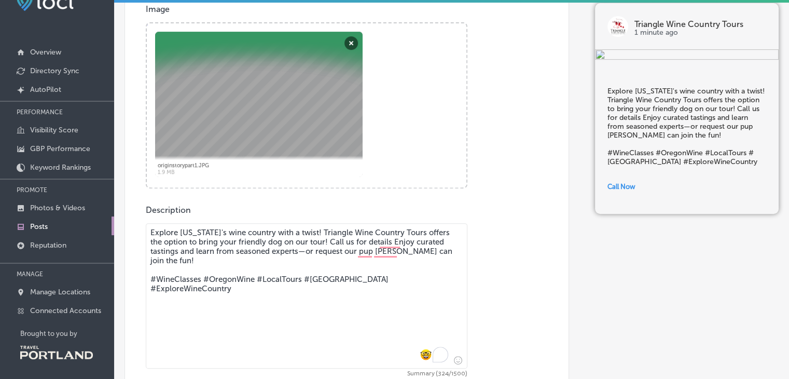
click at [380, 243] on textarea "Explore [US_STATE]'s wine country with a twist! Triangle Wine Country Tours off…" at bounding box center [307, 295] width 322 height 145
click at [321, 239] on textarea "Explore [US_STATE]'s wine country with a twist! Triangle Wine Country Tours off…" at bounding box center [307, 295] width 322 height 145
drag, startPoint x: 304, startPoint y: 251, endPoint x: 382, endPoint y: 241, distance: 79.0
click at [382, 241] on textarea "Explore [US_STATE]'s wine country with a twist! Triangle Wine Country Tours off…" at bounding box center [307, 295] width 322 height 145
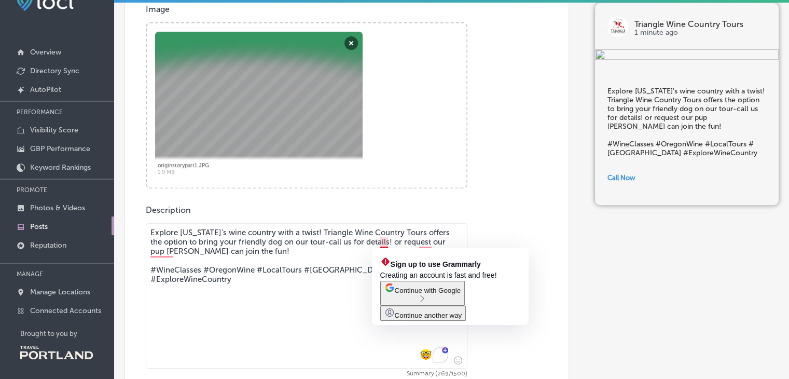
click at [385, 246] on textarea "Explore [US_STATE]'s wine country with a twist! Triangle Wine Country Tours off…" at bounding box center [307, 295] width 322 height 145
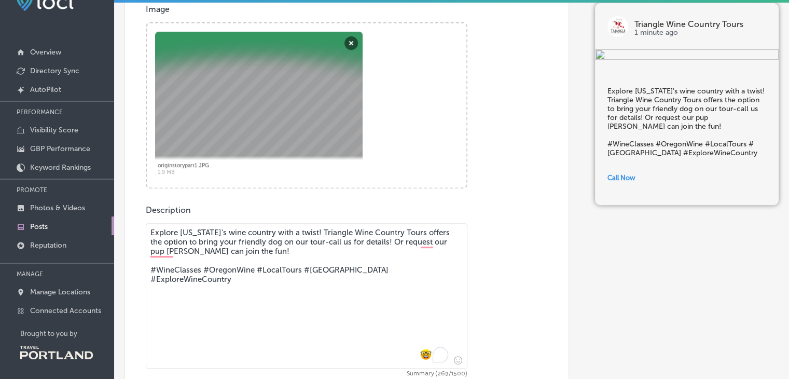
click at [189, 250] on textarea "Explore [US_STATE]'s wine country with a twist! Triangle Wine Country Tours off…" at bounding box center [307, 295] width 322 height 145
click at [218, 253] on textarea "Explore [US_STATE]'s wine country with a twist! Triangle Wine Country Tours off…" at bounding box center [307, 295] width 322 height 145
click at [271, 250] on textarea "Explore [US_STATE]'s wine country with a twist! Triangle Wine Country Tours off…" at bounding box center [307, 295] width 322 height 145
paste textarea "Enjoy curated tastings and learn from seasoned experts—"
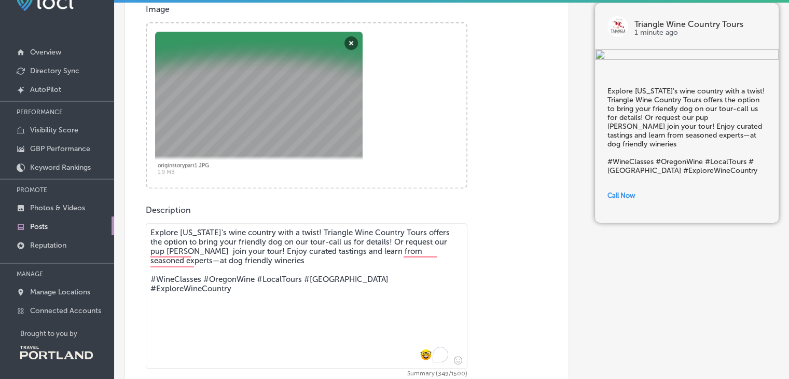
type textarea "Explore [US_STATE]'s wine country with a twist! Triangle Wine Country Tours off…"
click at [454, 358] on icon "Insert emoji" at bounding box center [458, 360] width 8 height 8
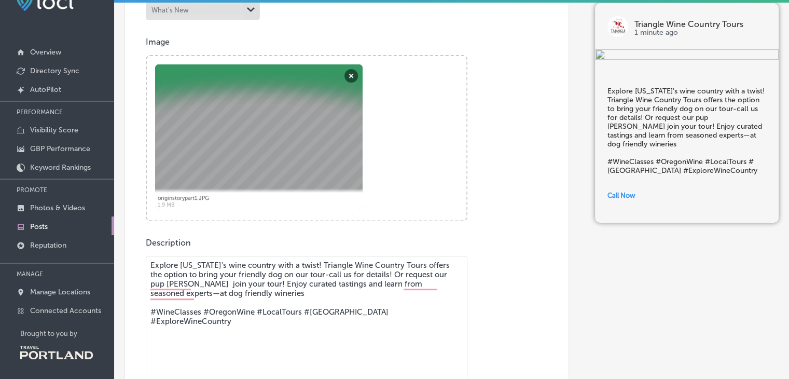
scroll to position [275, 0]
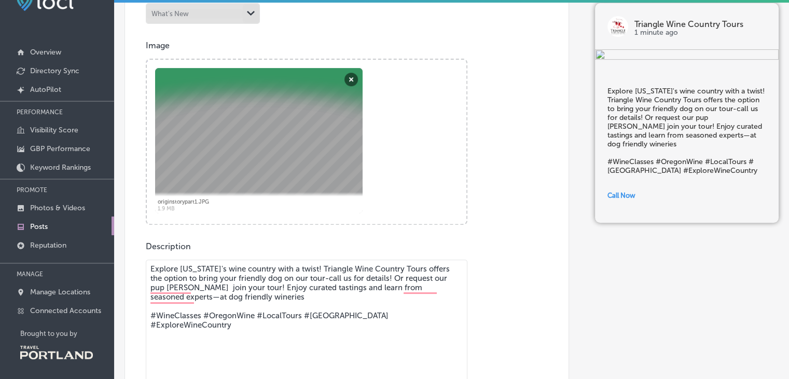
click at [230, 297] on textarea "Explore [US_STATE]'s wine country with a twist! Triangle Wine Country Tours off…" at bounding box center [307, 332] width 322 height 145
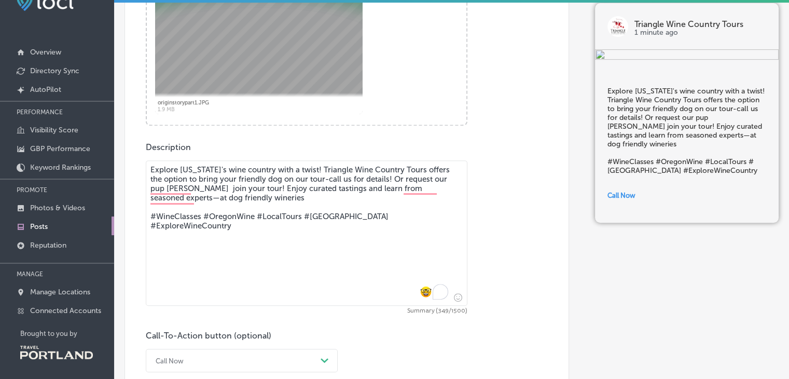
scroll to position [378, 0]
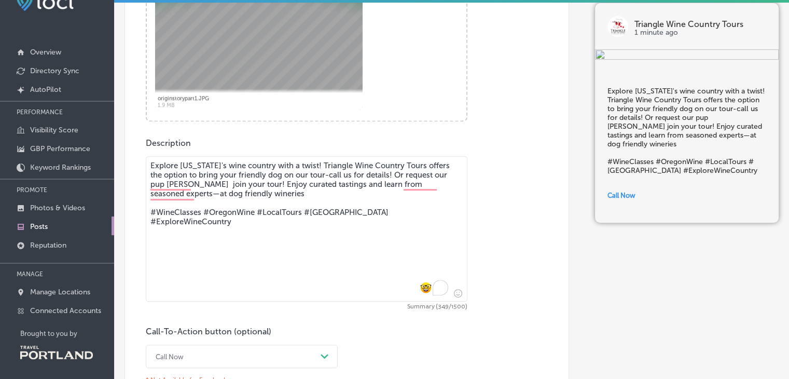
click at [449, 296] on span "Insert emoji" at bounding box center [455, 293] width 13 height 13
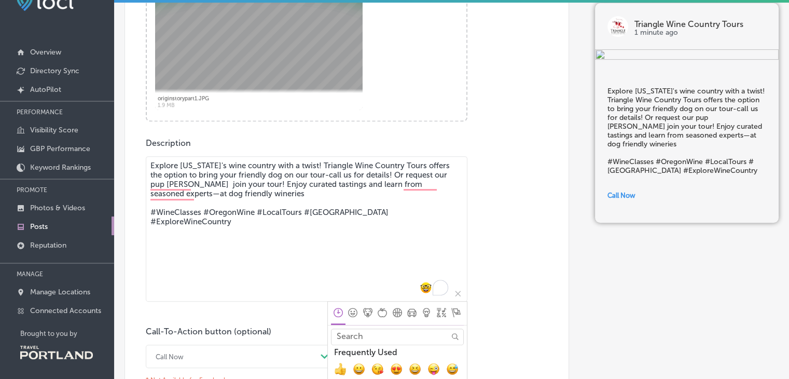
click at [392, 332] on input "Search" at bounding box center [397, 337] width 133 height 16
type input "paw"
click at [334, 368] on span "🐾, feet, paw_prints" at bounding box center [340, 369] width 12 height 12
click at [454, 292] on icon "Insert emoji" at bounding box center [458, 293] width 8 height 8
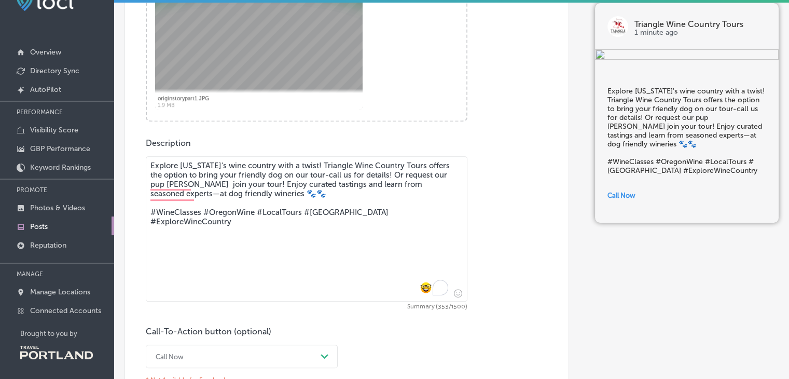
click at [225, 181] on textarea "Explore [US_STATE]'s wine country with a twist! Triangle Wine Country Tours off…" at bounding box center [307, 228] width 322 height 145
click at [402, 189] on textarea "Explore [US_STATE]'s wine country with a twist! Triangle Wine Country Tours off…" at bounding box center [307, 228] width 322 height 145
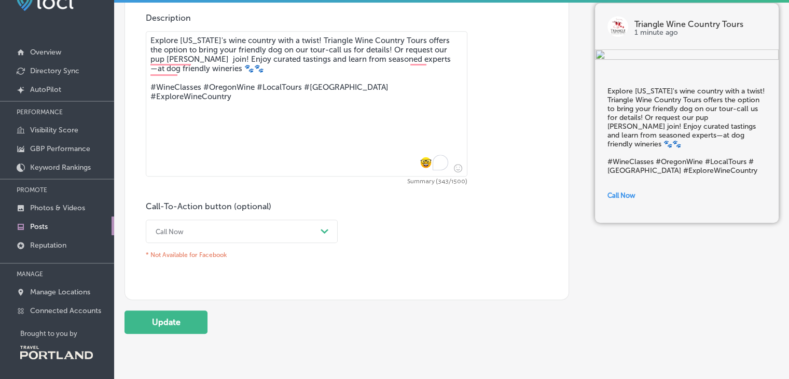
scroll to position [504, 0]
click at [328, 231] on icon "Path Created with Sketch." at bounding box center [325, 230] width 8 height 5
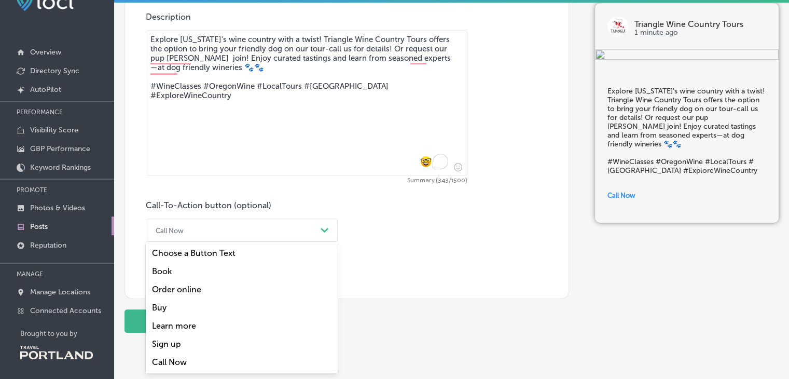
click at [185, 365] on div "Call Now" at bounding box center [242, 362] width 192 height 18
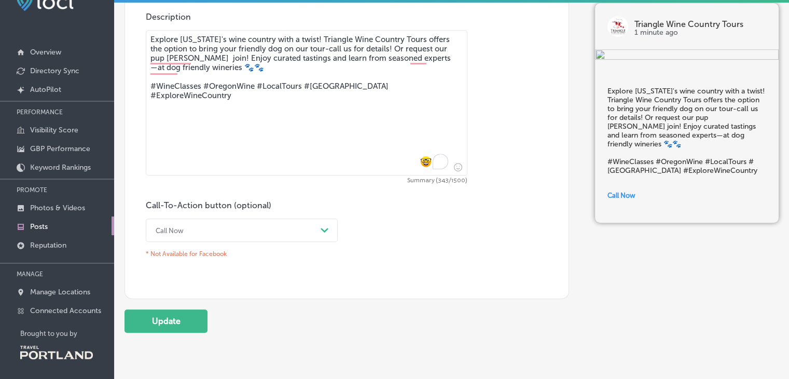
click at [324, 226] on div "Path Created with Sketch." at bounding box center [325, 230] width 8 height 8
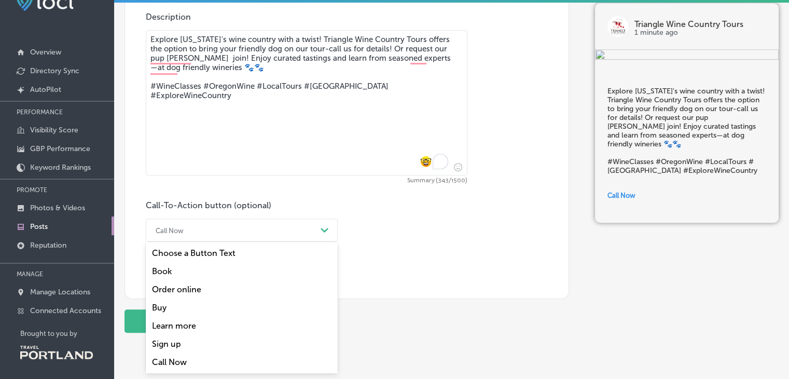
click at [186, 326] on div "Learn more" at bounding box center [242, 326] width 192 height 18
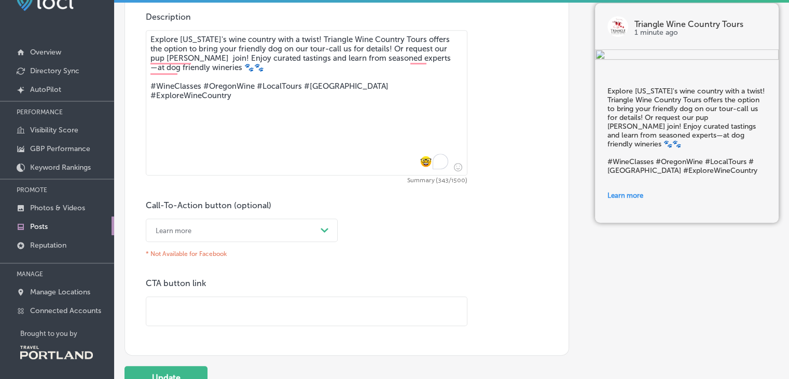
click at [330, 46] on textarea "Explore [US_STATE]'s wine country with a twist! Triangle Wine Country Tours off…" at bounding box center [307, 102] width 322 height 145
click at [267, 69] on textarea "Explore [US_STATE]'s wine country with a twist! Triangle Wine Country Tours off…" at bounding box center [307, 102] width 322 height 145
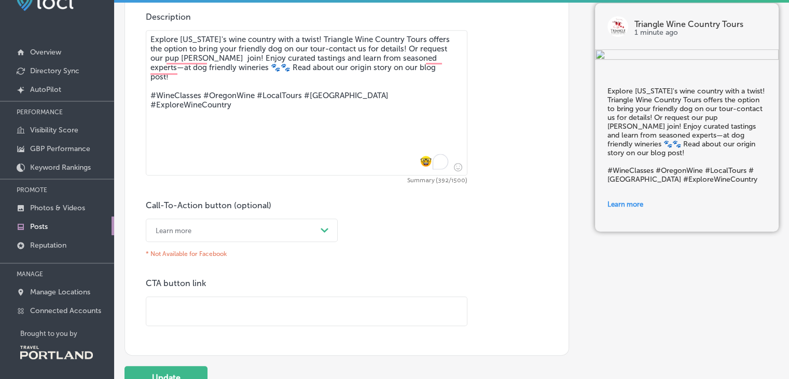
type textarea "Explore [US_STATE]'s wine country with a twist! Triangle Wine Country Tours off…"
click at [180, 318] on input "text" at bounding box center [306, 311] width 321 height 29
click at [201, 313] on input "text" at bounding box center [306, 311] width 321 height 29
paste input "[URL][DOMAIN_NAME][PERSON_NAME]"
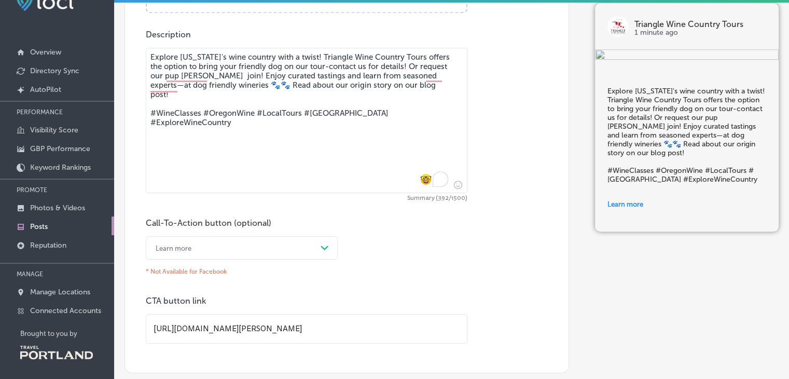
scroll to position [601, 0]
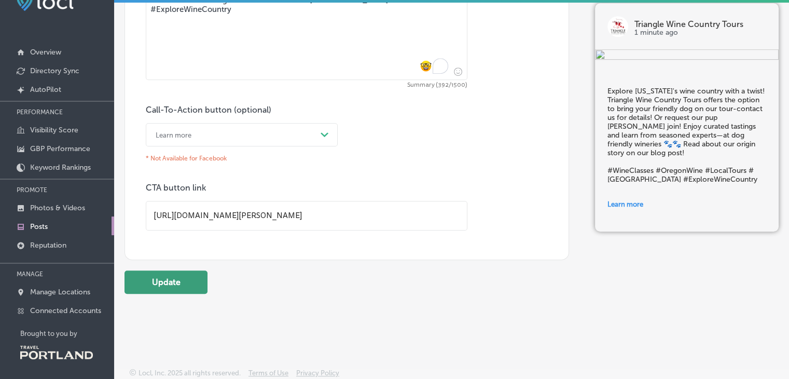
type input "[URL][DOMAIN_NAME][PERSON_NAME]"
click at [157, 272] on button "Update" at bounding box center [166, 281] width 83 height 23
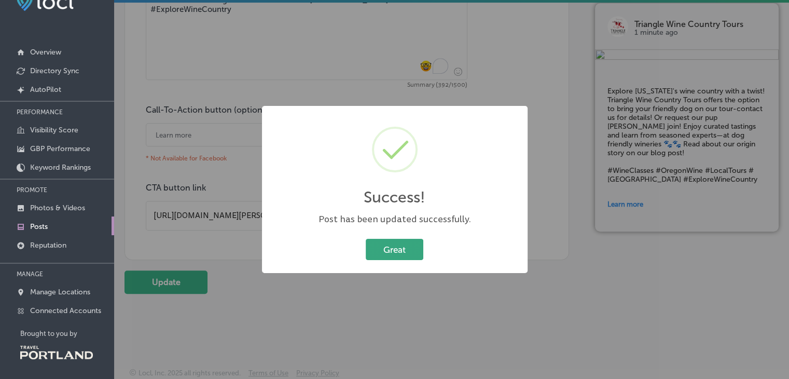
click at [401, 256] on button "Great" at bounding box center [395, 249] width 58 height 21
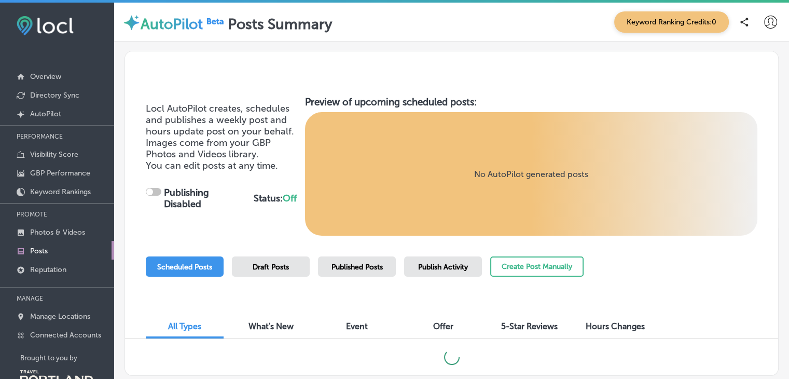
checkbox input "true"
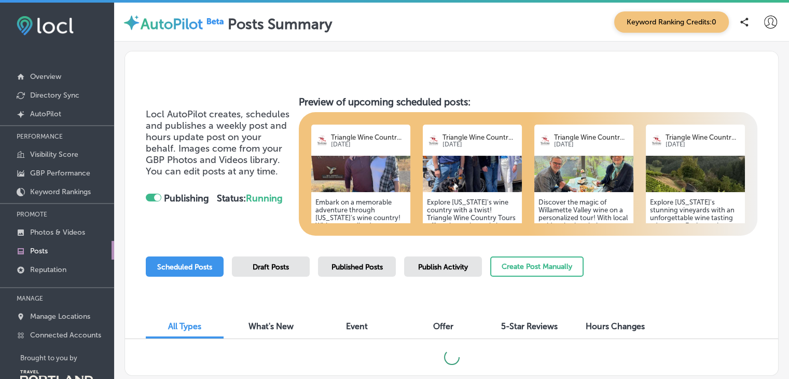
click at [457, 198] on h5 "Explore [US_STATE]'s wine country with a twist! Triangle Wine Country Tours off…" at bounding box center [472, 256] width 91 height 117
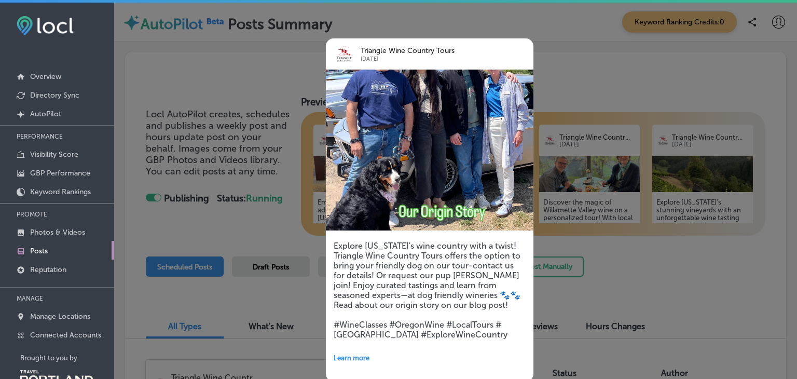
click at [727, 332] on div at bounding box center [398, 189] width 797 height 379
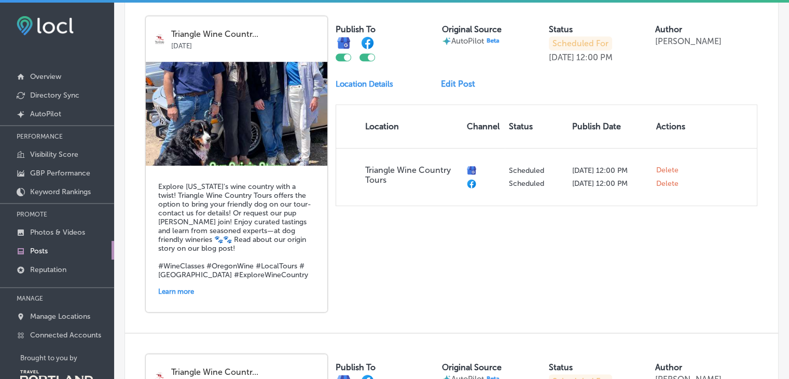
scroll to position [696, 0]
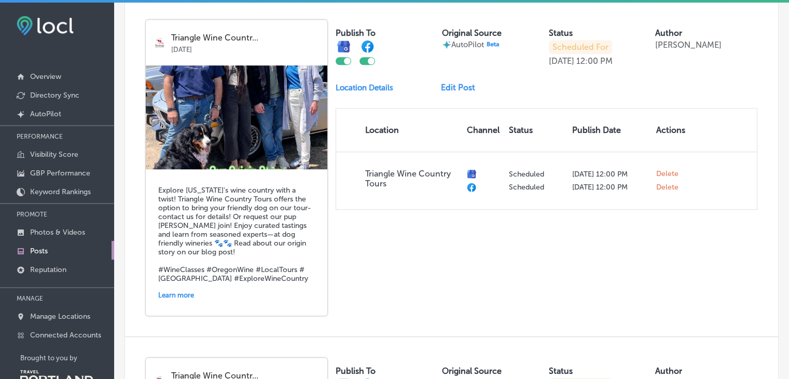
click at [456, 83] on link "Edit Post" at bounding box center [462, 88] width 43 height 10
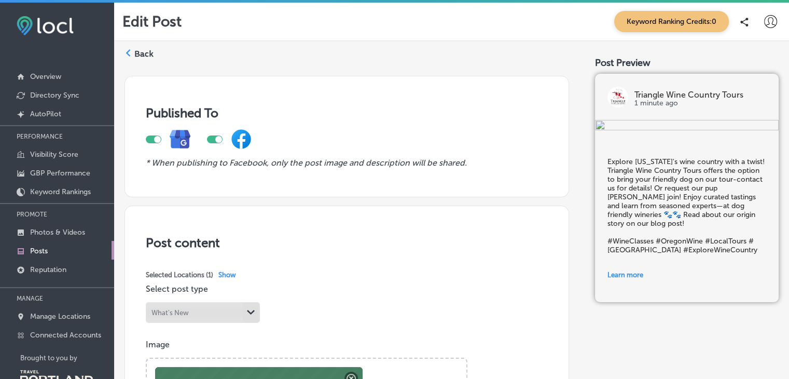
scroll to position [144, 0]
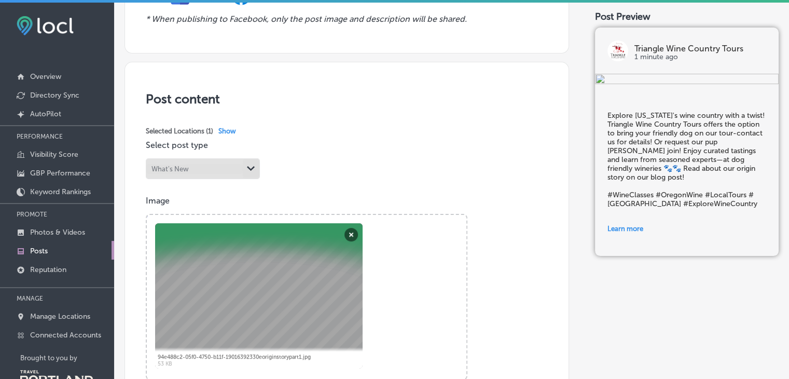
drag, startPoint x: 222, startPoint y: 292, endPoint x: 291, endPoint y: 297, distance: 69.7
click at [291, 297] on div at bounding box center [259, 295] width 208 height 145
click at [353, 235] on button "Remove" at bounding box center [351, 234] width 13 height 13
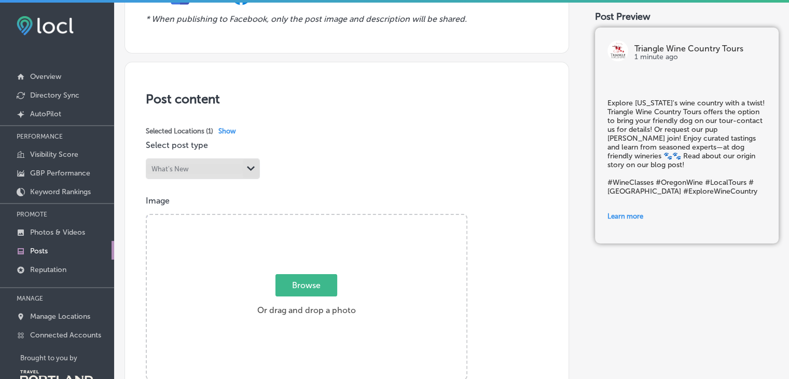
click at [308, 289] on span "Browse" at bounding box center [307, 285] width 62 height 22
click at [308, 218] on input "Browse Or drag and drop a photo" at bounding box center [307, 216] width 320 height 3
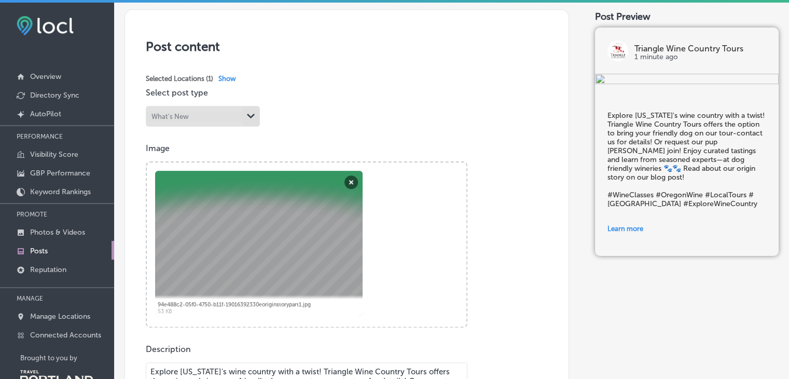
scroll to position [198, 0]
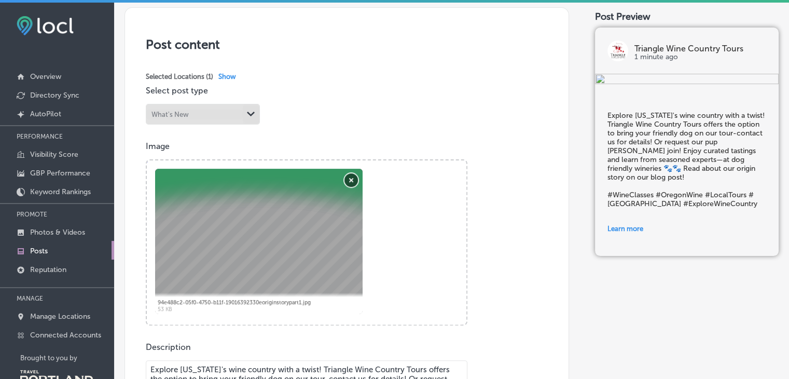
click at [347, 180] on button "Remove" at bounding box center [351, 179] width 13 height 13
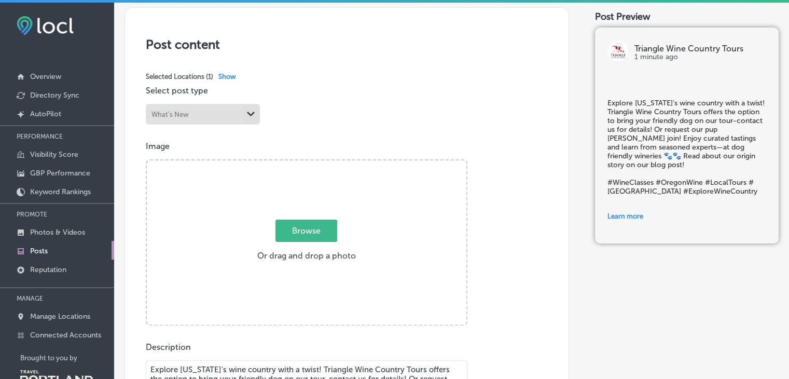
click at [306, 231] on span "Browse" at bounding box center [307, 231] width 62 height 22
click at [306, 163] on input "Browse Or drag and drop a photo" at bounding box center [307, 161] width 320 height 3
type input "C:\fakepath\MGCassi.jpg"
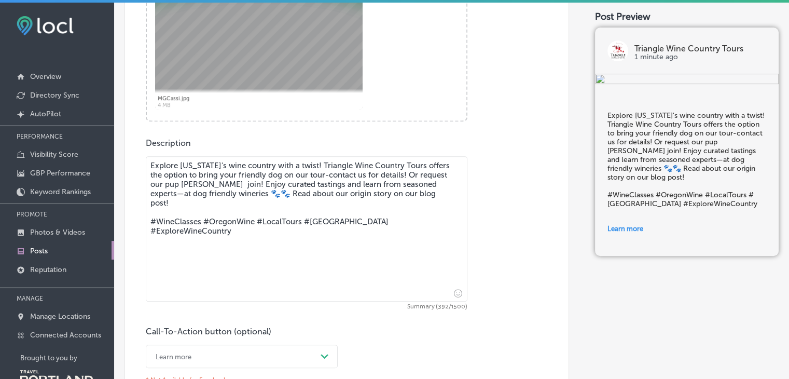
scroll to position [408, 0]
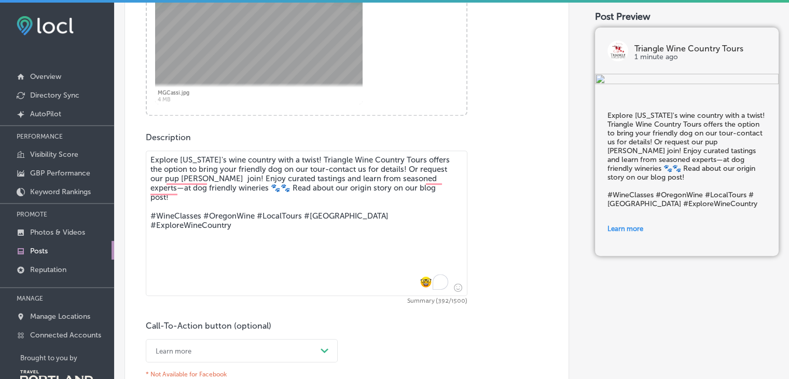
drag, startPoint x: 400, startPoint y: 187, endPoint x: 233, endPoint y: 188, distance: 167.7
click at [233, 188] on textarea "Explore [US_STATE]'s wine country with a twist! Triangle Wine Country Tours off…" at bounding box center [307, 223] width 322 height 145
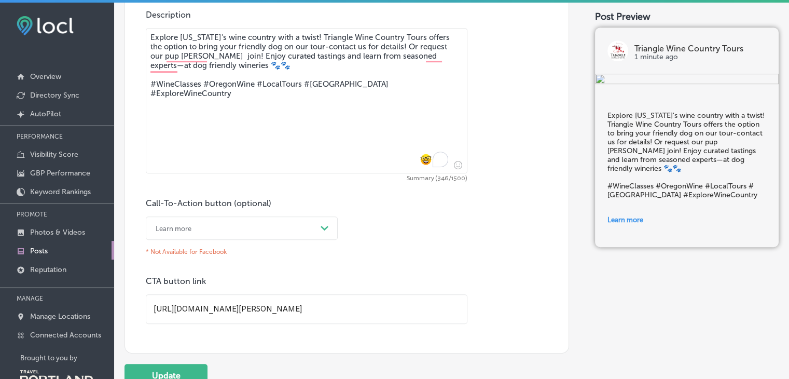
scroll to position [587, 0]
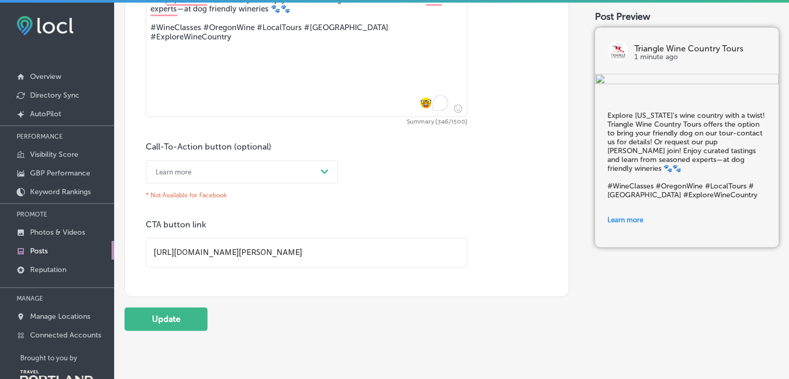
type textarea "Explore [US_STATE]'s wine country with a twist! Triangle Wine Country Tours off…"
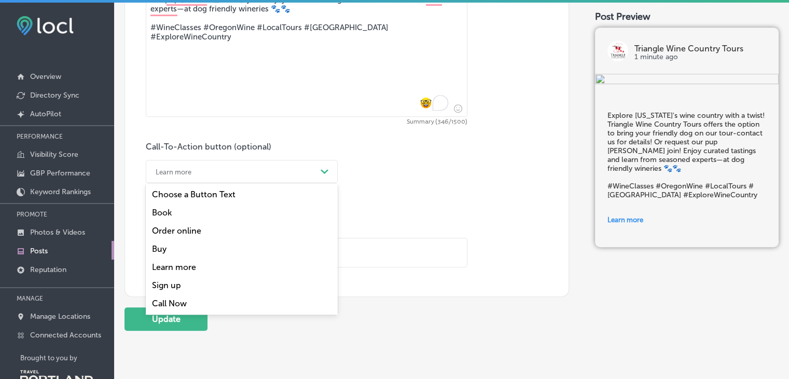
click at [325, 173] on icon "Path Created with Sketch." at bounding box center [325, 171] width 8 height 5
click at [169, 213] on div "Book" at bounding box center [242, 212] width 192 height 18
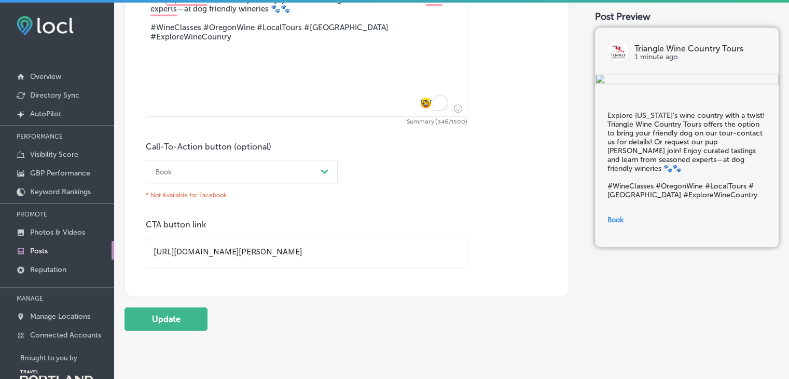
scroll to position [1, 0]
drag, startPoint x: 408, startPoint y: 253, endPoint x: 130, endPoint y: 262, distance: 277.8
paste input "[URL][DOMAIN_NAME]"
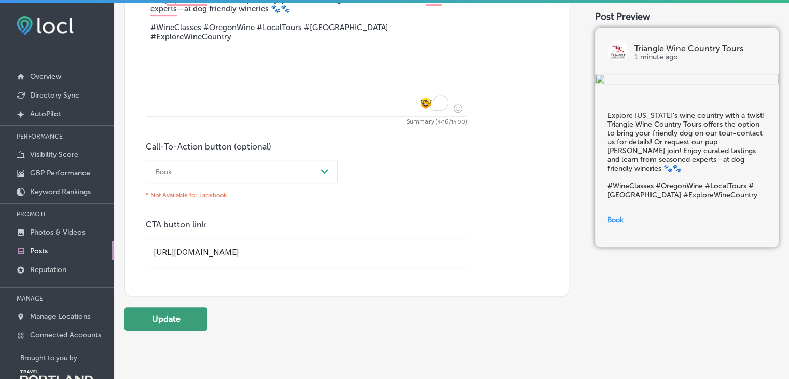
type input "[URL][DOMAIN_NAME]"
click at [193, 322] on button "Update" at bounding box center [166, 318] width 83 height 23
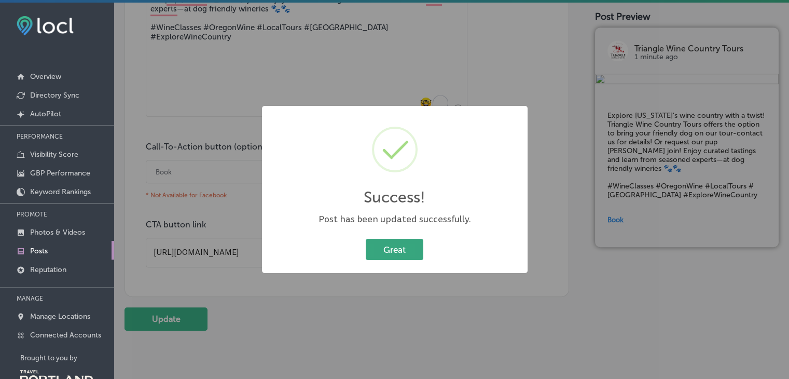
click at [391, 248] on button "Great" at bounding box center [395, 249] width 58 height 21
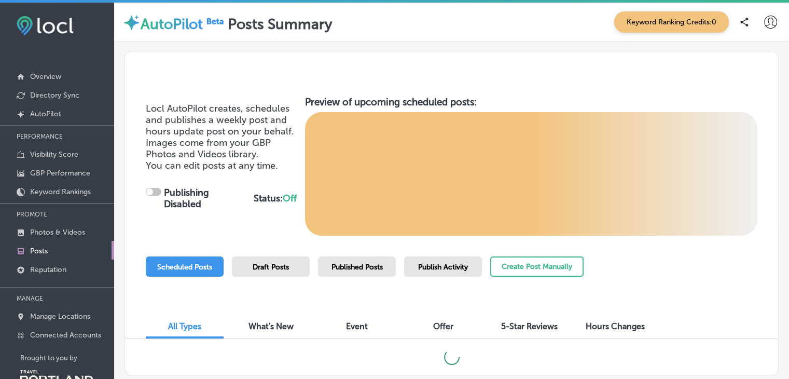
checkbox input "true"
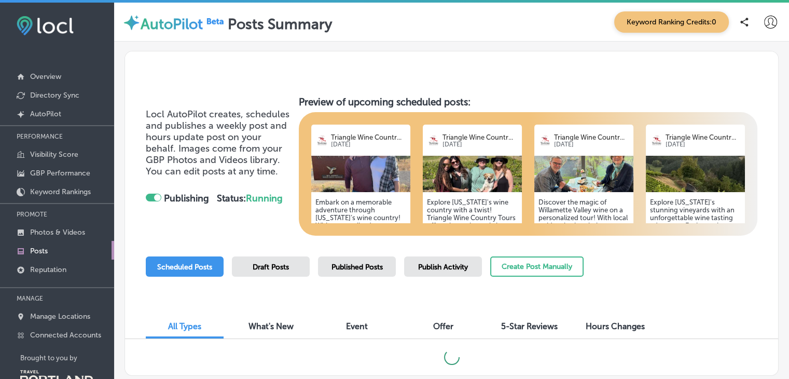
click at [352, 268] on span "Published Posts" at bounding box center [357, 267] width 51 height 9
